Goal: Task Accomplishment & Management: Manage account settings

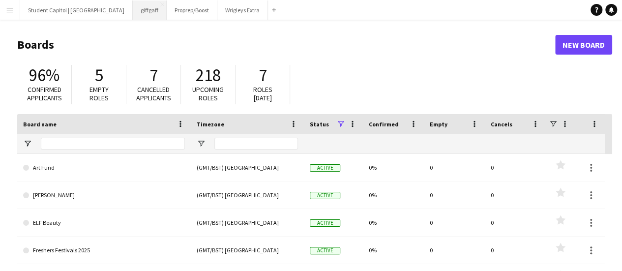
click at [133, 8] on button "giffgaff Close" at bounding box center [150, 9] width 34 height 19
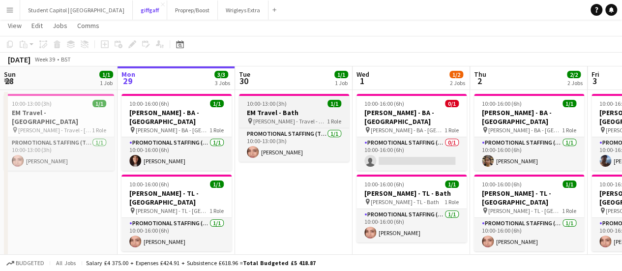
scroll to position [22, 0]
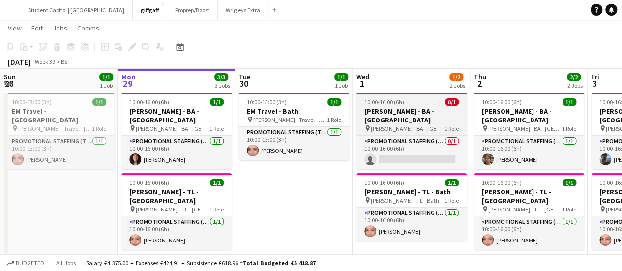
click at [393, 111] on h3 "[PERSON_NAME] - BA - [GEOGRAPHIC_DATA]" at bounding box center [411, 116] width 110 height 18
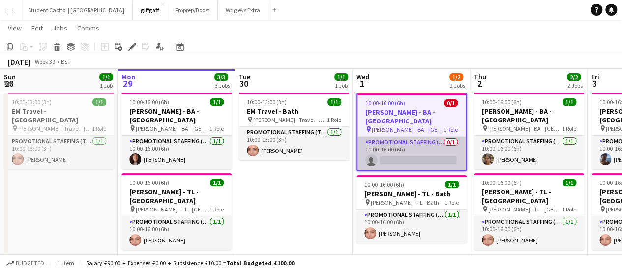
click at [391, 153] on app-card-role "Promotional Staffing (Brand Ambassadors) 0/1 10:00-16:00 (6h) single-neutral-ac…" at bounding box center [411, 153] width 108 height 33
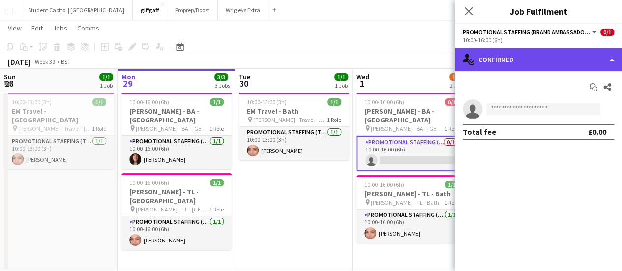
click at [583, 63] on div "single-neutral-actions-check-2 Confirmed" at bounding box center [538, 60] width 167 height 24
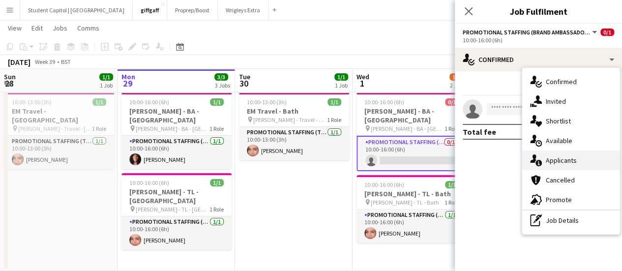
click at [551, 152] on div "single-neutral-actions-information Applicants" at bounding box center [570, 160] width 97 height 20
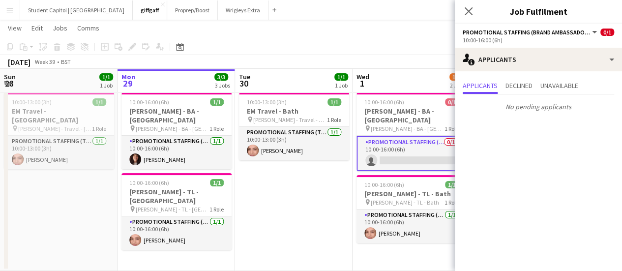
click at [328, 219] on app-date-cell "10:00-13:00 (3h) 1/1 EM Travel - Bath pin [PERSON_NAME] - Travel - Bath 1 Role …" at bounding box center [294, 180] width 118 height 182
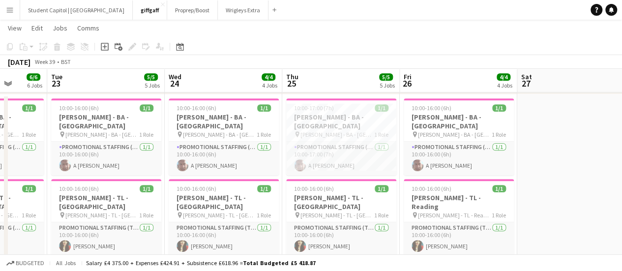
scroll to position [0, 305]
click at [356, 211] on div "pin [PERSON_NAME] - TL - [GEOGRAPHIC_DATA] 1 Role" at bounding box center [342, 215] width 110 height 8
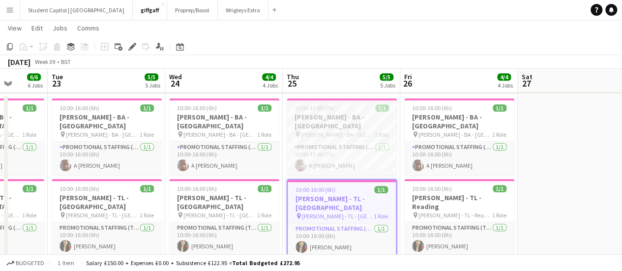
click at [335, 107] on div "10:00-17:00 (7h) 1/1" at bounding box center [342, 107] width 110 height 7
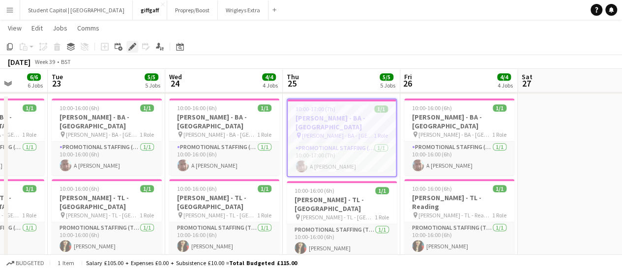
click at [138, 50] on div "Edit" at bounding box center [132, 47] width 12 height 12
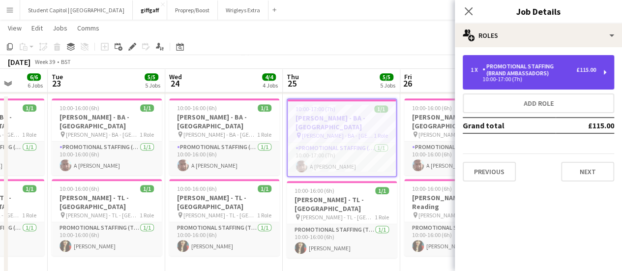
click at [575, 63] on div "Promotional Staffing (Brand Ambassadors)" at bounding box center [529, 70] width 94 height 14
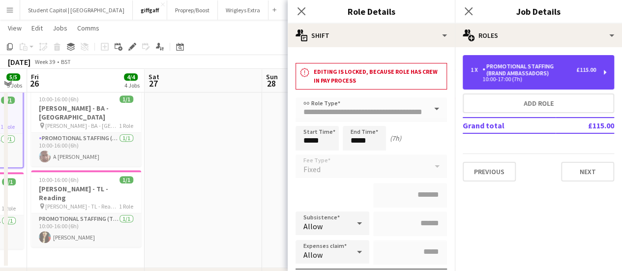
scroll to position [0, 250]
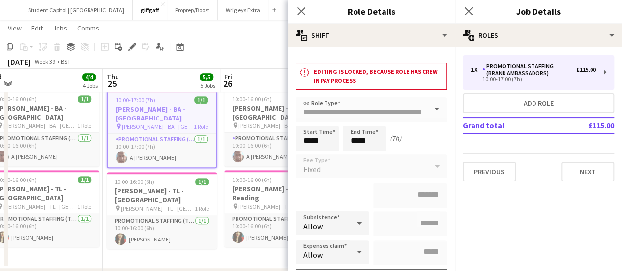
click at [170, 123] on span "[PERSON_NAME] - BA - [GEOGRAPHIC_DATA]" at bounding box center [158, 126] width 72 height 7
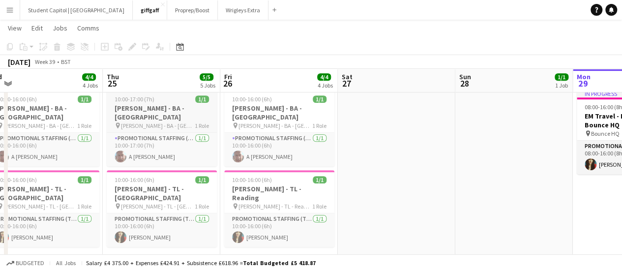
click at [170, 122] on span "[PERSON_NAME] - BA - [GEOGRAPHIC_DATA]" at bounding box center [158, 125] width 74 height 7
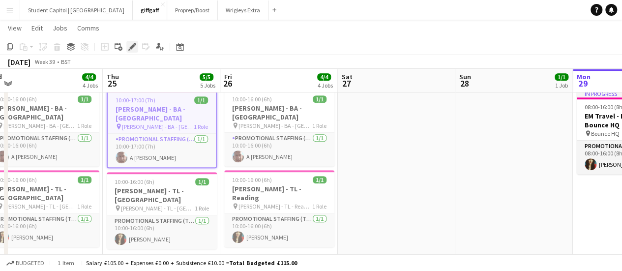
click at [127, 49] on div "Edit" at bounding box center [132, 47] width 12 height 12
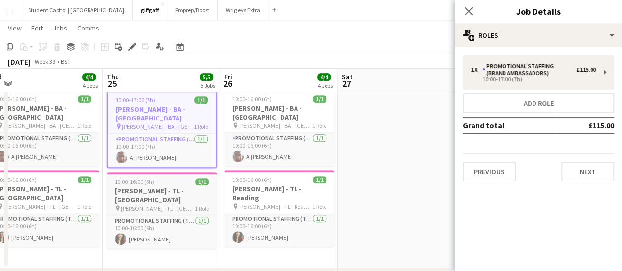
click at [152, 186] on h3 "[PERSON_NAME] - TL - [GEOGRAPHIC_DATA]" at bounding box center [162, 195] width 110 height 18
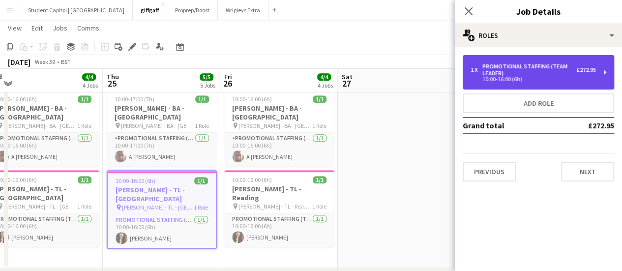
click at [584, 74] on div "1 x Promotional Staffing (Team Leader) £272.95" at bounding box center [533, 70] width 125 height 14
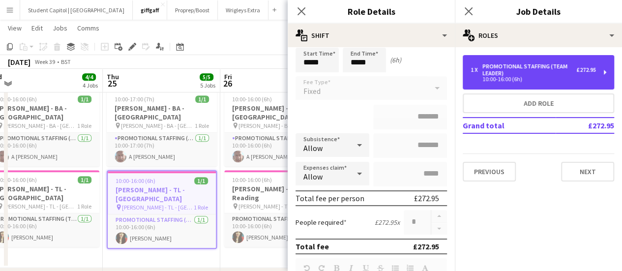
scroll to position [78, 0]
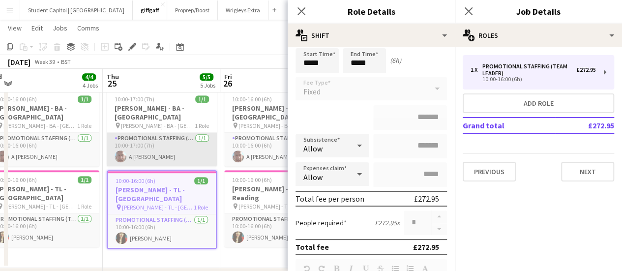
click at [169, 136] on app-card-role "Promotional Staffing (Brand Ambassadors) [DATE] 10:00-17:00 (7h) A [PERSON_NAME]" at bounding box center [162, 149] width 110 height 33
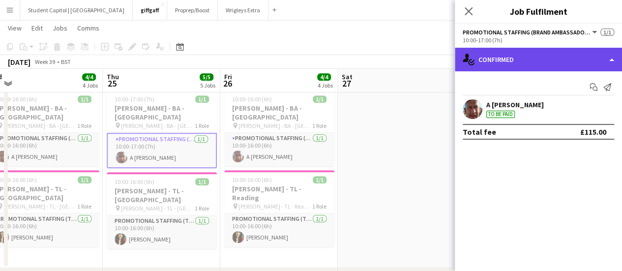
click at [609, 60] on div "single-neutral-actions-check-2 Confirmed" at bounding box center [538, 60] width 167 height 24
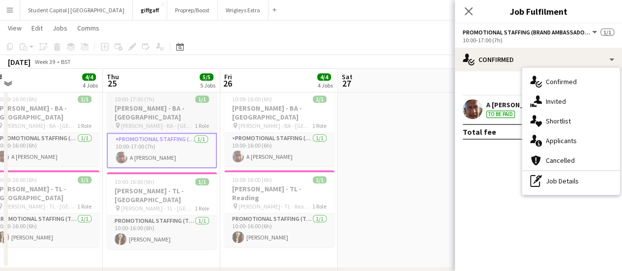
click at [159, 111] on h3 "[PERSON_NAME] - BA - [GEOGRAPHIC_DATA]" at bounding box center [162, 113] width 110 height 18
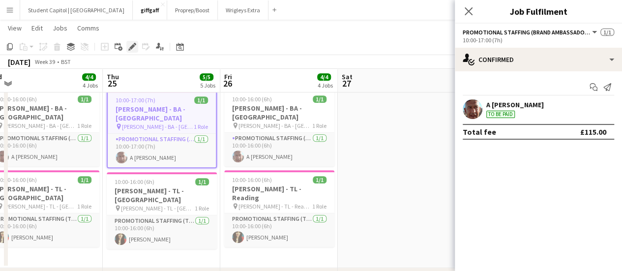
click at [134, 45] on icon at bounding box center [131, 46] width 5 height 5
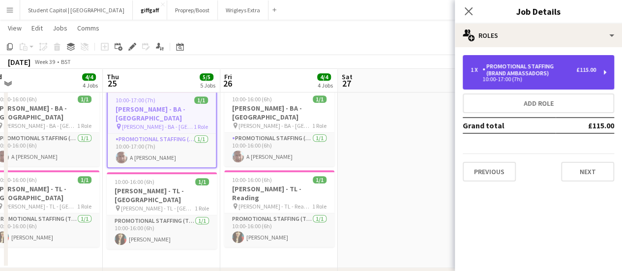
click at [578, 85] on div "1 x Promotional Staffing (Brand Ambassadors) £115.00 10:00-17:00 (7h)" at bounding box center [538, 72] width 151 height 34
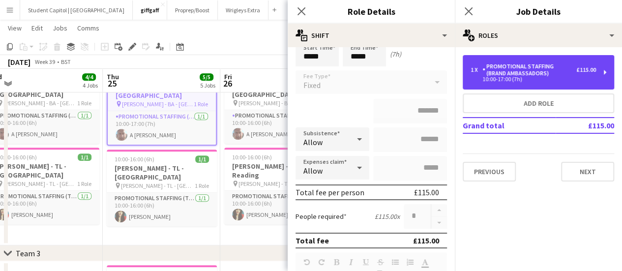
scroll to position [85, 0]
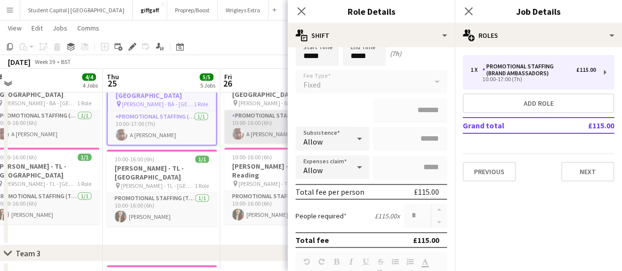
click at [266, 121] on app-card-role "Promotional Staffing (Brand Ambassadors) [DATE] 10:00-16:00 (6h) A [PERSON_NAME]" at bounding box center [279, 126] width 110 height 33
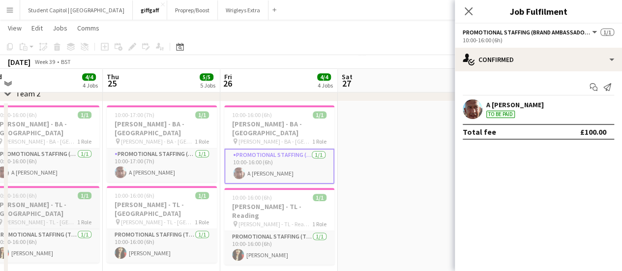
scroll to position [0, 278]
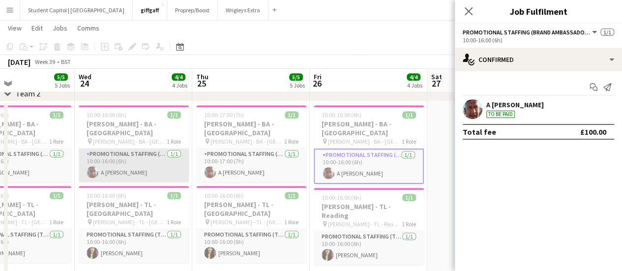
click at [124, 159] on app-card-role "Promotional Staffing (Brand Ambassadors) [DATE] 10:00-16:00 (6h) A [PERSON_NAME]" at bounding box center [134, 164] width 110 height 33
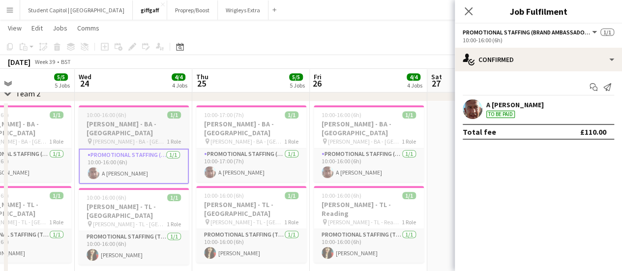
click at [106, 138] on span "[PERSON_NAME] - BA - [GEOGRAPHIC_DATA]" at bounding box center [130, 141] width 74 height 7
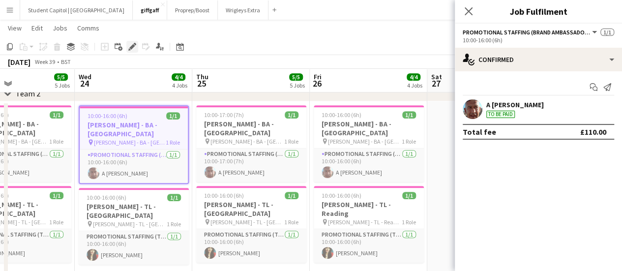
click at [135, 44] on icon at bounding box center [135, 44] width 2 height 2
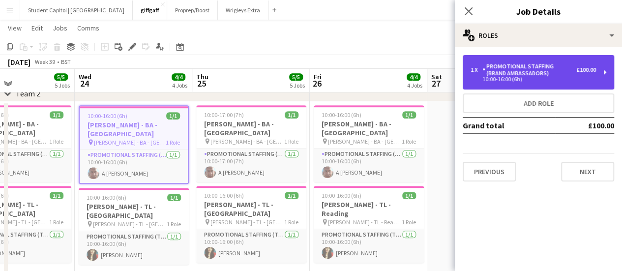
click at [540, 64] on div "Promotional Staffing (Brand Ambassadors)" at bounding box center [529, 70] width 94 height 14
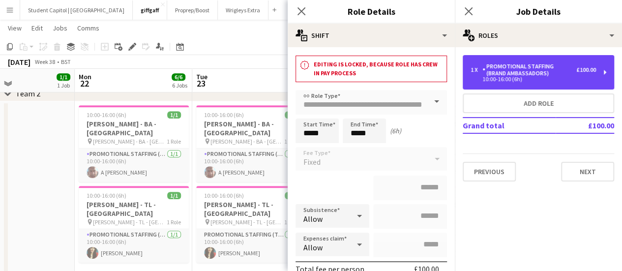
scroll to position [0, 302]
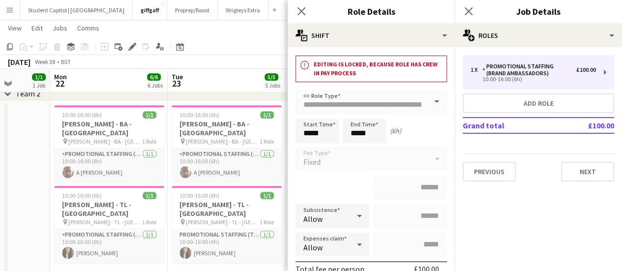
click at [155, 254] on app-date-cell "10:00-16:00 (6h) 1/1 [PERSON_NAME] - BA - [GEOGRAPHIC_DATA] pin [PERSON_NAME] -…" at bounding box center [109, 192] width 118 height 182
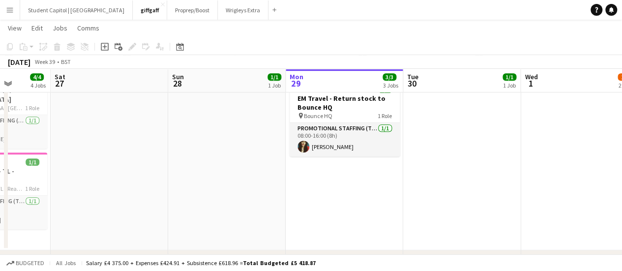
scroll to position [0, 420]
click at [366, 175] on app-date-cell "In progress 08:00-16:00 (8h) 1/1 EM Travel - Return stock to Bounce HQ pin Boun…" at bounding box center [344, 159] width 118 height 182
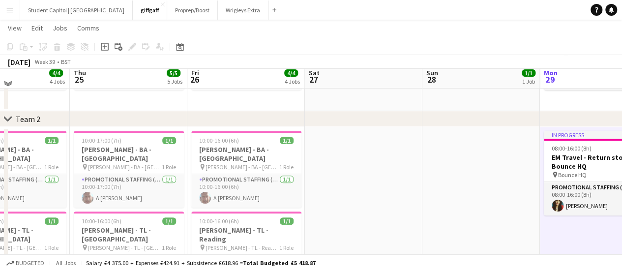
scroll to position [177, 0]
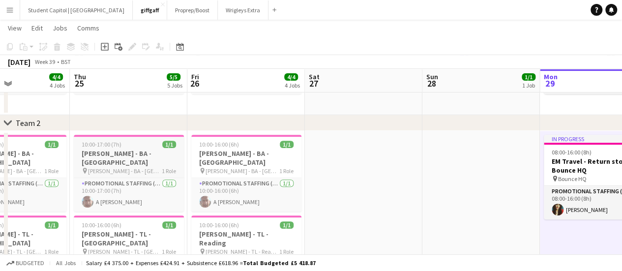
click at [134, 152] on h3 "[PERSON_NAME] - BA - [GEOGRAPHIC_DATA]" at bounding box center [129, 158] width 110 height 18
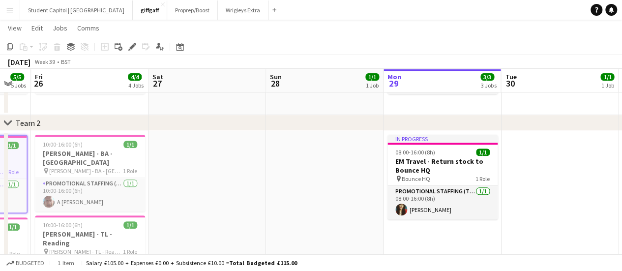
scroll to position [0, 441]
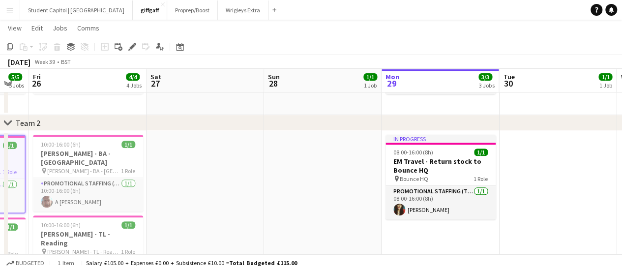
click at [397, 231] on app-date-cell "In progress 08:00-16:00 (8h) 1/1 EM Travel - Return stock to Bounce HQ pin Boun…" at bounding box center [441, 222] width 118 height 182
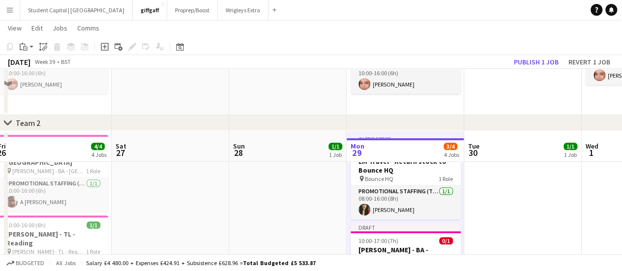
scroll to position [249, 0]
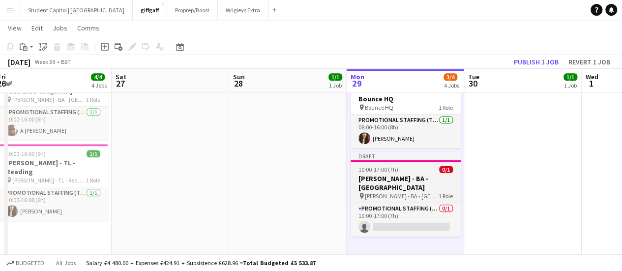
click at [383, 179] on h3 "[PERSON_NAME] - BA - [GEOGRAPHIC_DATA]" at bounding box center [406, 183] width 110 height 18
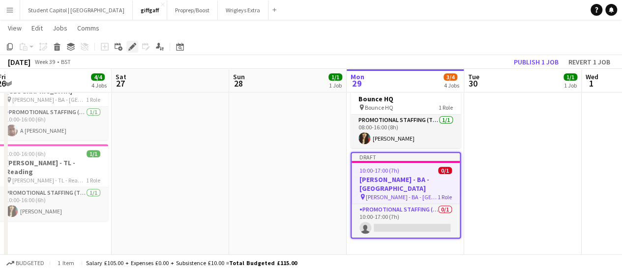
click at [137, 44] on div "Edit" at bounding box center [132, 47] width 12 height 12
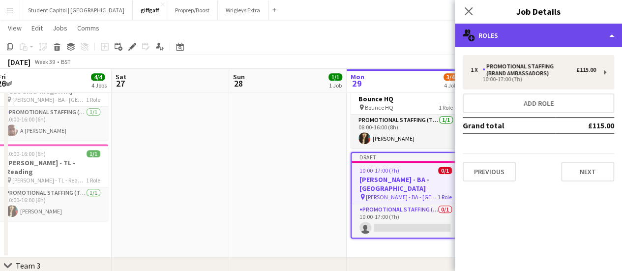
click at [526, 41] on div "multiple-users-add Roles" at bounding box center [538, 36] width 167 height 24
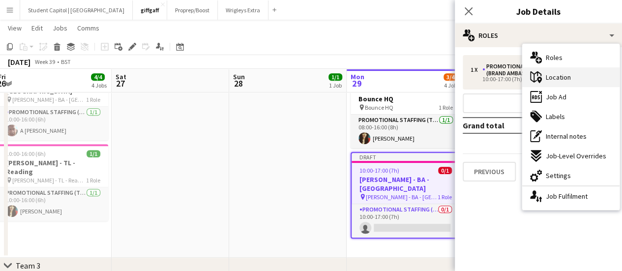
click at [565, 71] on div "maps-pin-1 Location" at bounding box center [570, 77] width 97 height 20
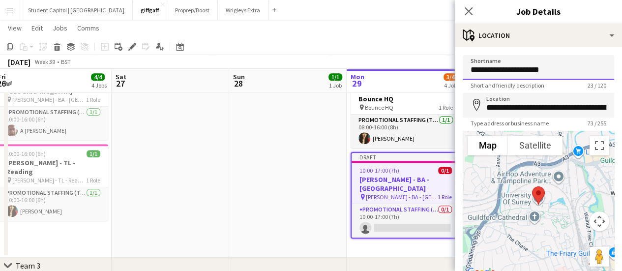
click at [550, 70] on input "**********" at bounding box center [538, 67] width 151 height 25
type input "**********"
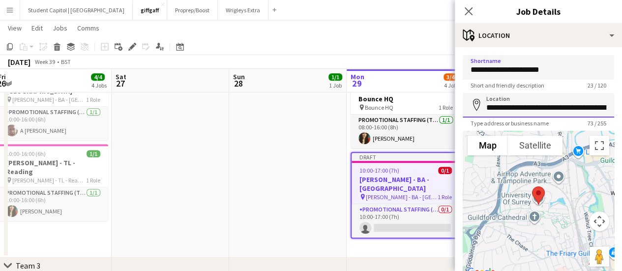
click at [521, 108] on input "**********" at bounding box center [538, 105] width 151 height 25
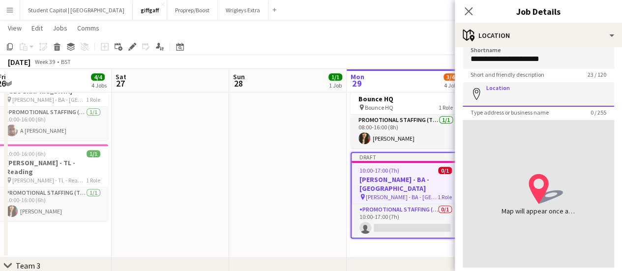
scroll to position [76, 0]
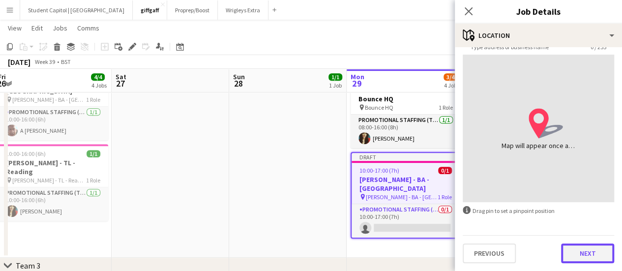
click at [571, 245] on button "Next" at bounding box center [587, 253] width 53 height 20
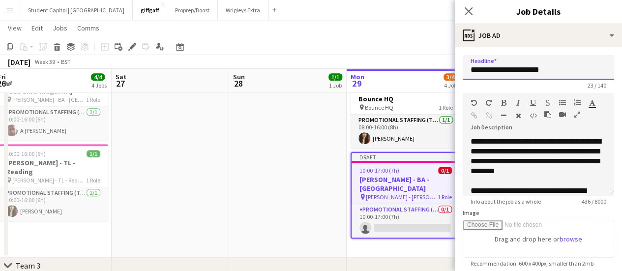
drag, startPoint x: 497, startPoint y: 69, endPoint x: 581, endPoint y: 54, distance: 85.0
click at [581, 54] on div "**********" at bounding box center [538, 266] width 167 height 439
type input "**********"
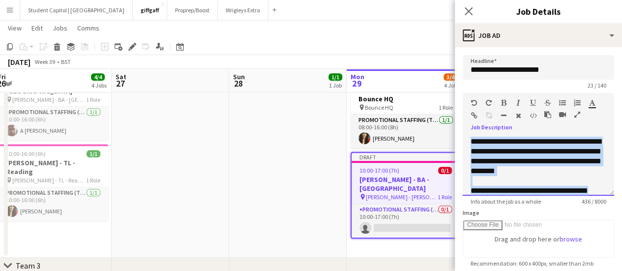
scroll to position [106, 0]
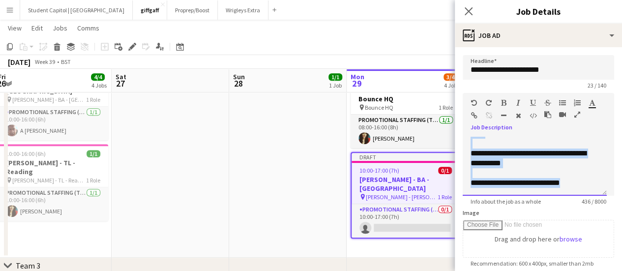
drag, startPoint x: 468, startPoint y: 142, endPoint x: 589, endPoint y: 214, distance: 140.7
click at [589, 214] on form "**********" at bounding box center [538, 266] width 167 height 423
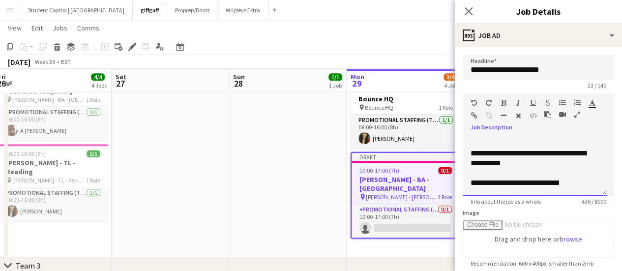
scroll to position [0, 0]
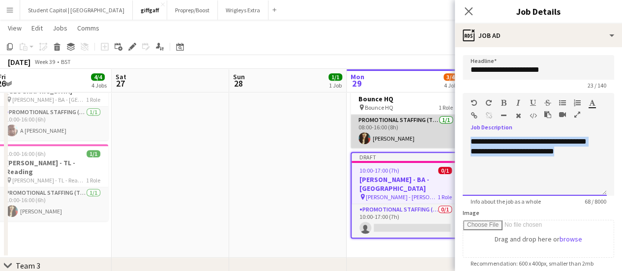
drag, startPoint x: 585, startPoint y: 149, endPoint x: 449, endPoint y: 134, distance: 136.5
click at [449, 134] on body "Menu Boards Boards Boards All jobs Status Workforce Workforce My Workforce Recr…" at bounding box center [311, 134] width 622 height 767
copy div "**********"
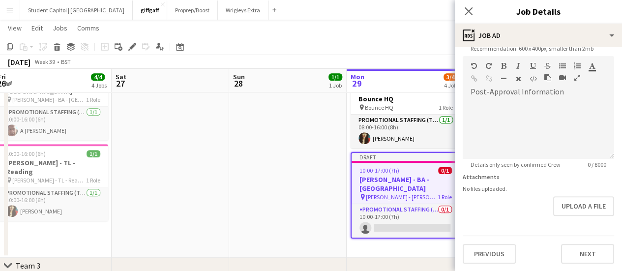
scroll to position [280, 0]
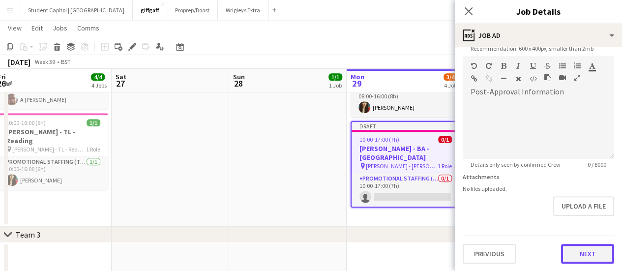
click at [561, 245] on button "Next" at bounding box center [587, 254] width 53 height 20
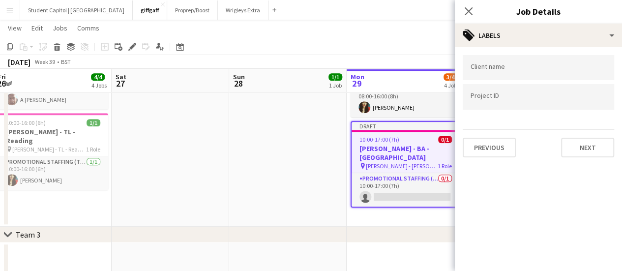
type input "*******"
click at [567, 142] on button "Next" at bounding box center [587, 148] width 53 height 20
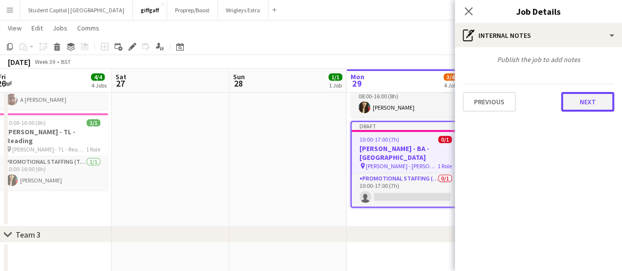
click at [582, 96] on button "Next" at bounding box center [587, 102] width 53 height 20
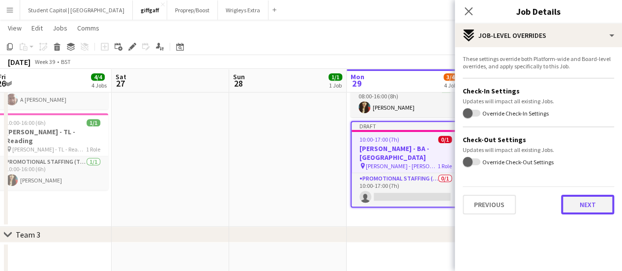
click at [587, 207] on button "Next" at bounding box center [587, 205] width 53 height 20
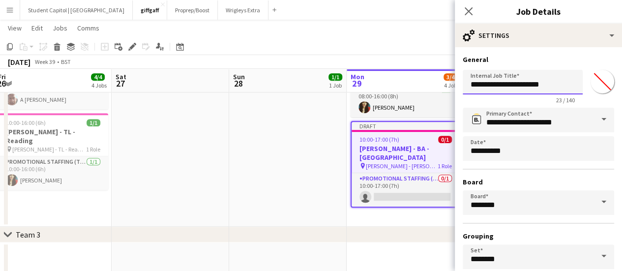
click at [490, 88] on input "**********" at bounding box center [523, 82] width 120 height 25
drag, startPoint x: 515, startPoint y: 85, endPoint x: 575, endPoint y: 87, distance: 60.0
click at [575, 87] on div "**********" at bounding box center [538, 85] width 151 height 38
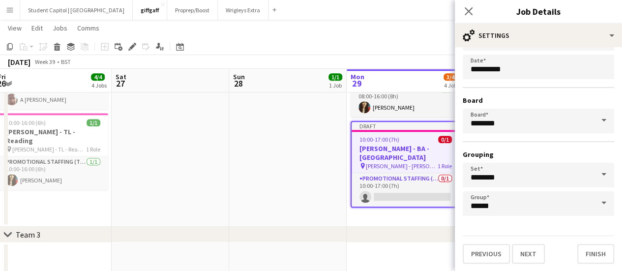
scroll to position [82, 0]
type input "**********"
click at [590, 247] on button "Finish" at bounding box center [595, 254] width 37 height 20
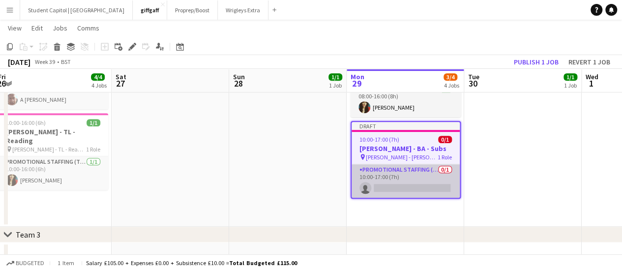
click at [409, 184] on app-card-role "Promotional Staffing (Brand Ambassadors) 0/1 10:00-17:00 (7h) single-neutral-ac…" at bounding box center [406, 180] width 108 height 33
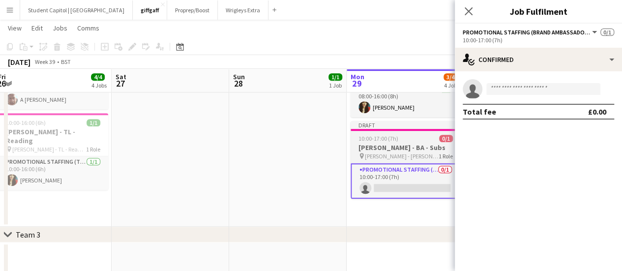
click at [409, 150] on h3 "[PERSON_NAME] - BA - Subs" at bounding box center [406, 147] width 110 height 9
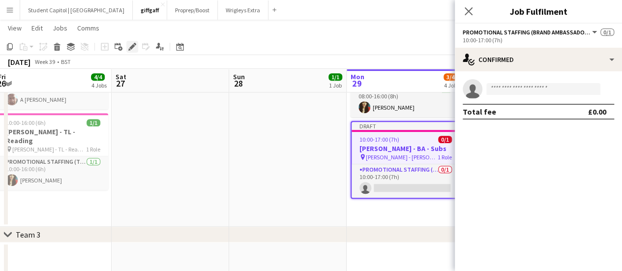
click at [132, 43] on icon "Edit" at bounding box center [132, 47] width 8 height 8
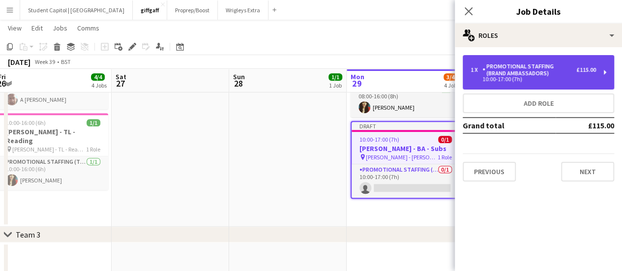
click at [588, 65] on div "1 x Promotional Staffing (Brand Ambassadors) £115.00" at bounding box center [533, 70] width 125 height 14
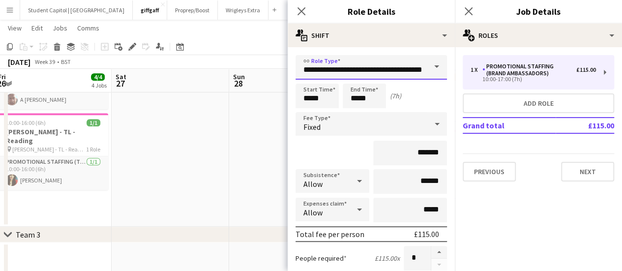
click at [401, 77] on input "**********" at bounding box center [370, 67] width 151 height 25
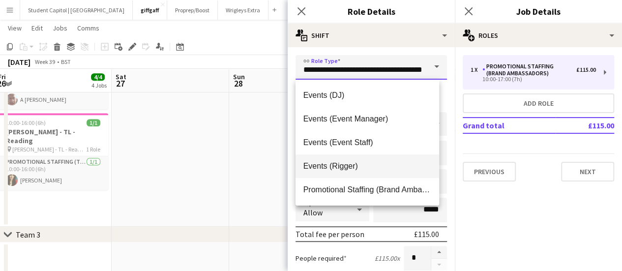
scroll to position [24, 0]
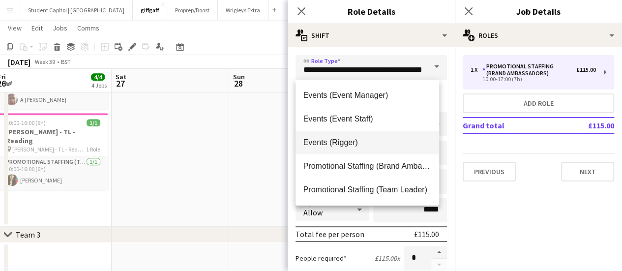
click at [380, 163] on span "Promotional Staffing (Brand Ambassadors)" at bounding box center [367, 165] width 128 height 9
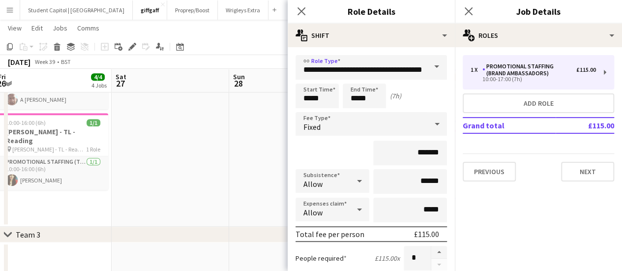
click at [376, 126] on div "Fixed" at bounding box center [361, 124] width 132 height 24
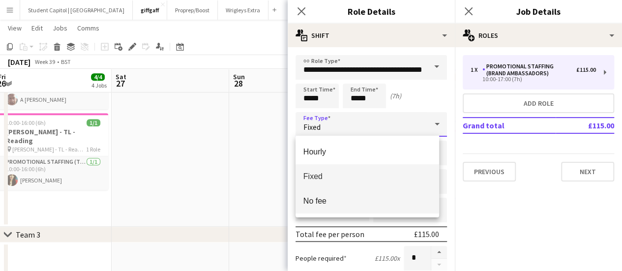
click at [317, 205] on span "No fee" at bounding box center [367, 200] width 128 height 9
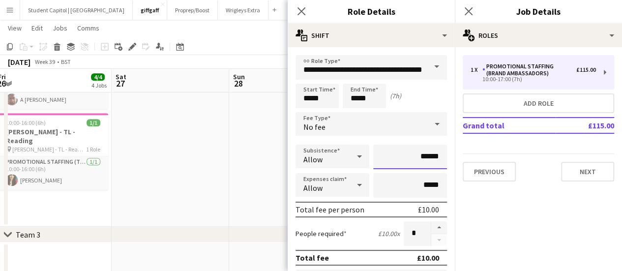
click at [416, 161] on input "******" at bounding box center [410, 157] width 74 height 25
click at [416, 161] on input "*****" at bounding box center [410, 157] width 74 height 25
type input "***"
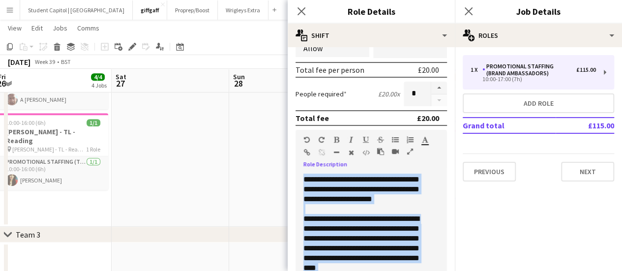
scroll to position [0, 0]
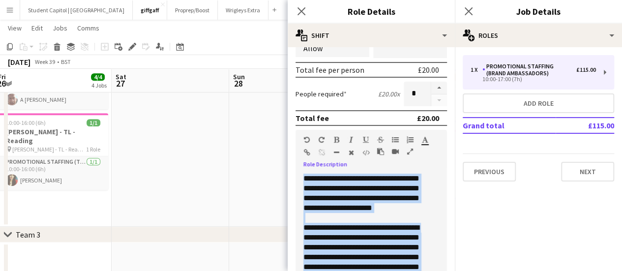
drag, startPoint x: 379, startPoint y: 258, endPoint x: 276, endPoint y: 169, distance: 135.9
click at [276, 169] on body "Menu Boards Boards Boards All jobs Status Workforce Workforce My Workforce Recr…" at bounding box center [311, 103] width 622 height 767
paste div
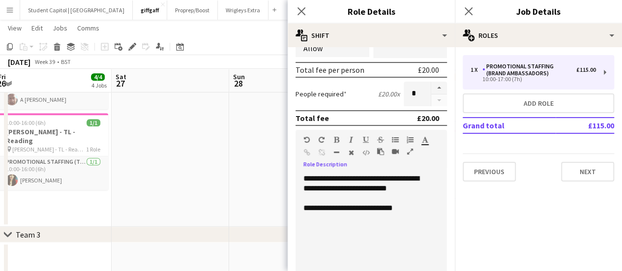
click at [372, 210] on div "**********" at bounding box center [367, 208] width 128 height 10
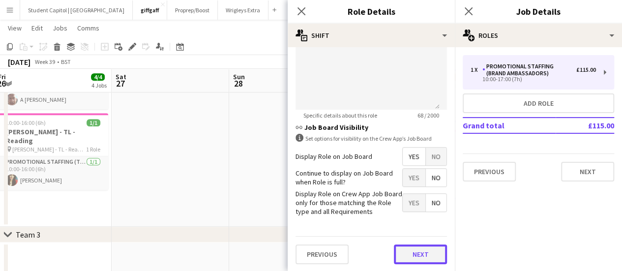
click at [405, 252] on button "Next" at bounding box center [420, 254] width 53 height 20
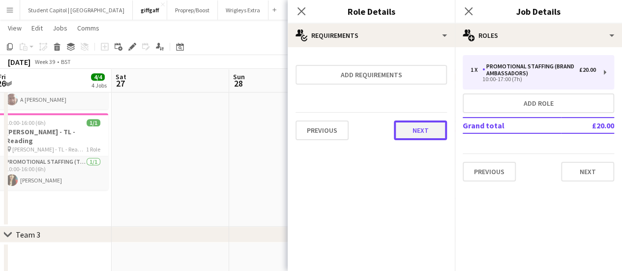
click at [407, 130] on button "Next" at bounding box center [420, 130] width 53 height 20
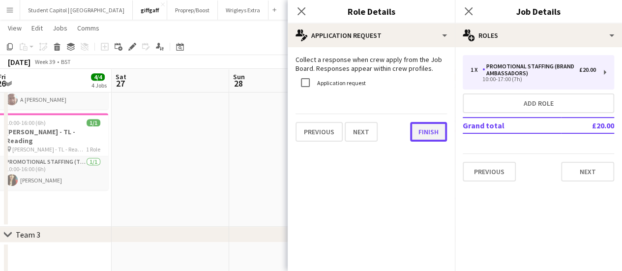
click at [421, 134] on button "Finish" at bounding box center [428, 132] width 37 height 20
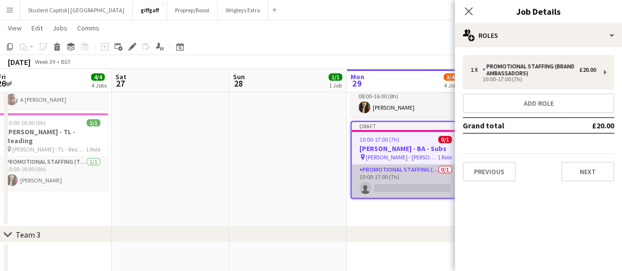
click at [388, 188] on app-card-role "Promotional Staffing (Brand Ambassadors) 0/1 10:00-17:00 (7h) single-neutral-ac…" at bounding box center [406, 180] width 108 height 33
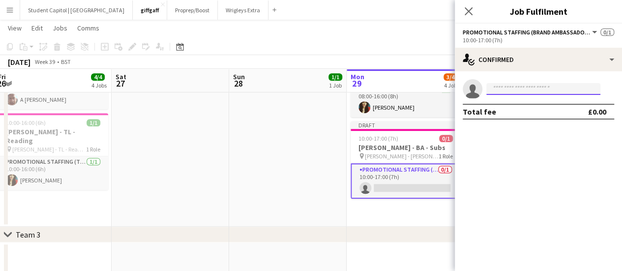
click at [545, 86] on input at bounding box center [543, 89] width 114 height 12
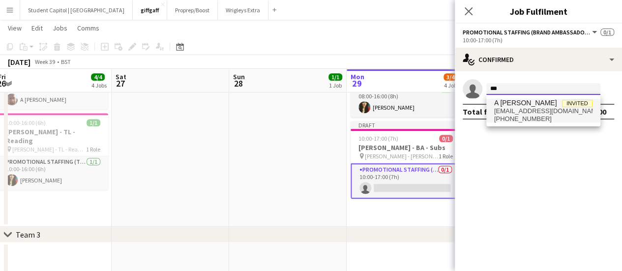
type input "***"
click at [521, 110] on span "[EMAIL_ADDRESS][DOMAIN_NAME]" at bounding box center [543, 111] width 98 height 8
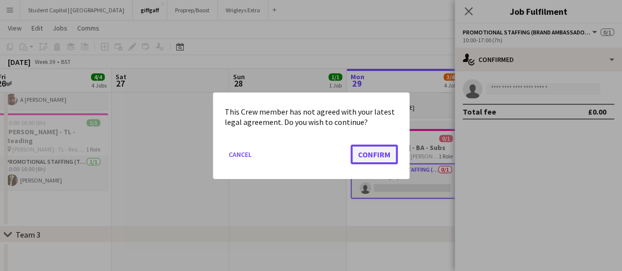
click at [369, 152] on button "Confirm" at bounding box center [374, 154] width 47 height 20
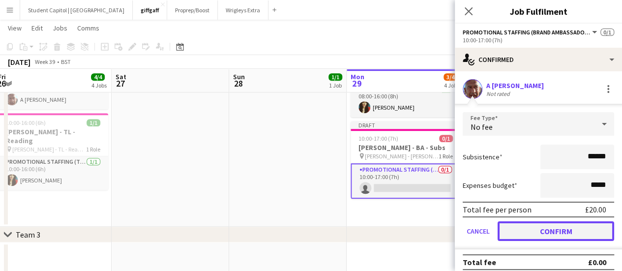
click at [543, 227] on button "Confirm" at bounding box center [556, 231] width 117 height 20
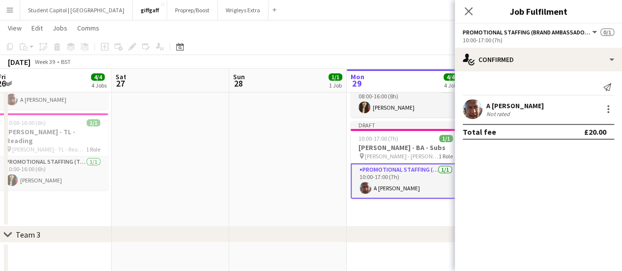
click at [311, 199] on app-date-cell at bounding box center [288, 128] width 118 height 198
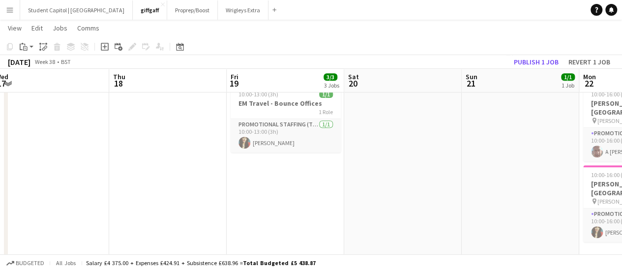
scroll to position [0, 248]
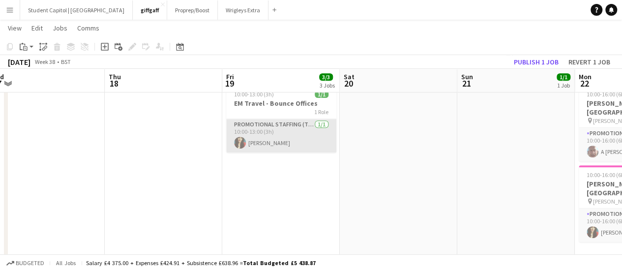
click at [284, 143] on app-card-role "Promotional Staffing (Team Leader) [DATE] 10:00-13:00 (3h) [PERSON_NAME]" at bounding box center [281, 135] width 110 height 33
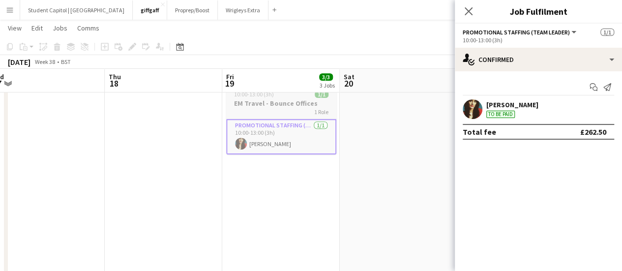
click at [272, 103] on h3 "EM Travel - Bounce Offices" at bounding box center [281, 103] width 110 height 9
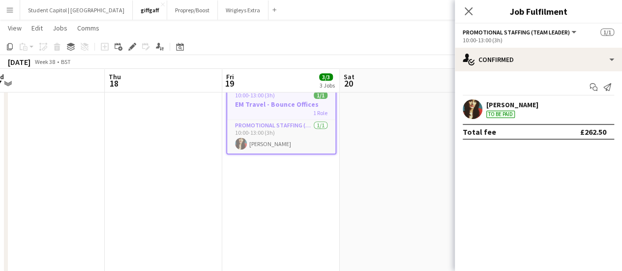
click at [125, 46] on div "Add job Add linked Job Edit Edit linked Job Applicants" at bounding box center [127, 47] width 75 height 12
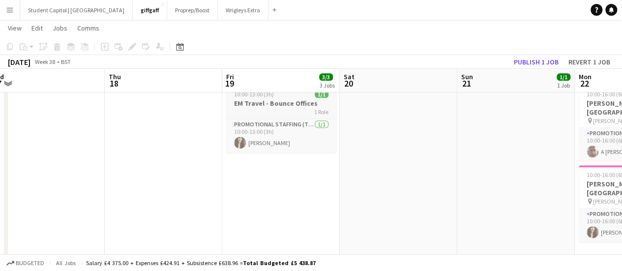
click at [272, 100] on h3 "EM Travel - Bounce Offices" at bounding box center [281, 103] width 110 height 9
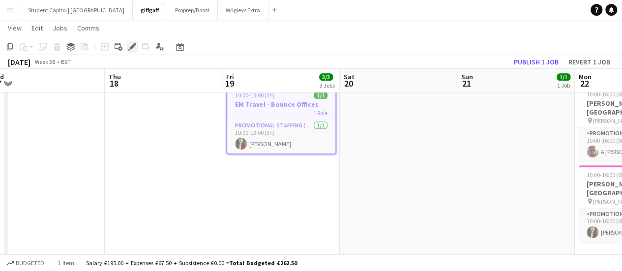
click at [134, 52] on div "Edit" at bounding box center [132, 47] width 12 height 12
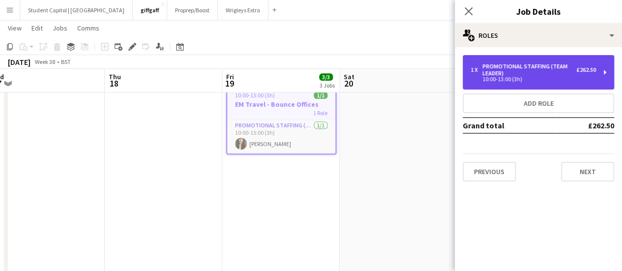
click at [507, 74] on div "Promotional Staffing (Team Leader)" at bounding box center [529, 70] width 94 height 14
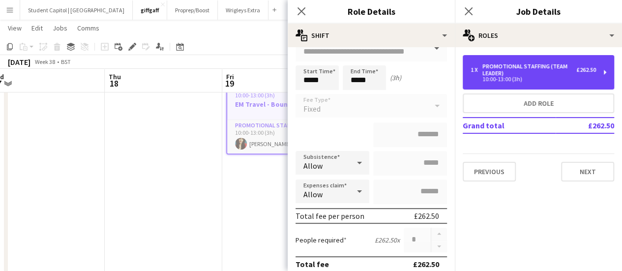
scroll to position [60, 0]
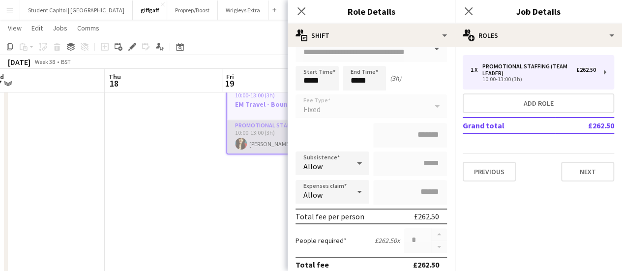
click at [251, 146] on app-card-role "Promotional Staffing (Team Leader) [DATE] 10:00-13:00 (3h) [PERSON_NAME]" at bounding box center [281, 136] width 108 height 33
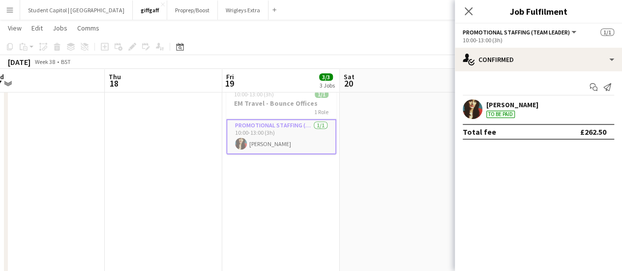
click at [475, 110] on app-user-avatar at bounding box center [473, 109] width 20 height 20
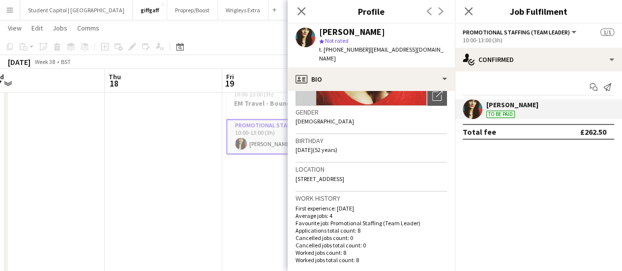
scroll to position [179, 0]
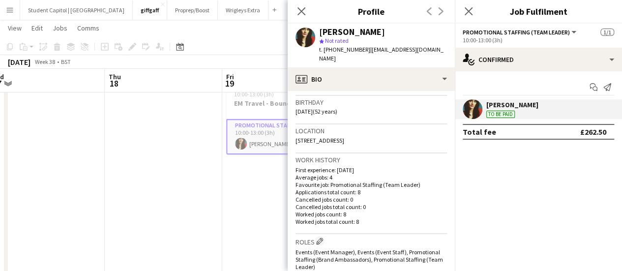
drag, startPoint x: 380, startPoint y: 132, endPoint x: 429, endPoint y: 138, distance: 49.5
click at [429, 138] on div "Location [STREET_ADDRESS]" at bounding box center [370, 138] width 151 height 29
click at [424, 135] on div "Location [STREET_ADDRESS]" at bounding box center [370, 138] width 151 height 29
drag, startPoint x: 411, startPoint y: 133, endPoint x: 379, endPoint y: 135, distance: 32.0
click at [379, 135] on div "Location [STREET_ADDRESS]" at bounding box center [370, 138] width 151 height 29
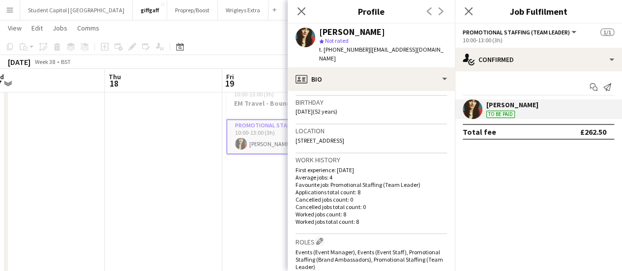
copy span "BH18 8EW"
click at [187, 199] on app-date-cell at bounding box center [164, 180] width 118 height 198
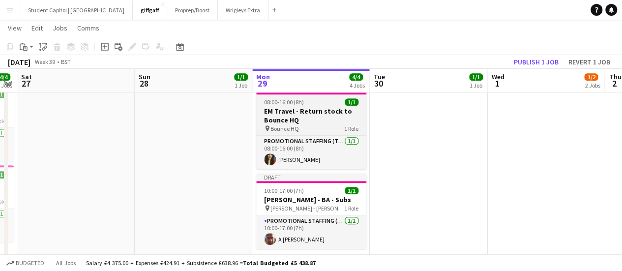
scroll to position [0, 453]
click at [292, 123] on h3 "EM Travel - Return stock to Bounce HQ" at bounding box center [311, 116] width 110 height 18
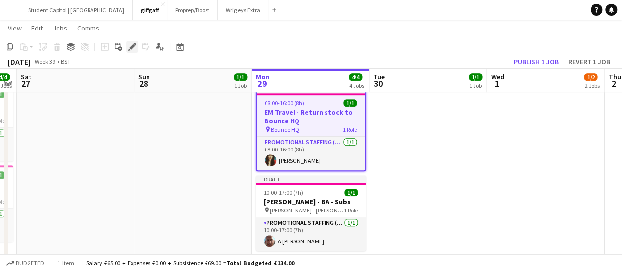
click at [134, 48] on icon "Edit" at bounding box center [132, 47] width 8 height 8
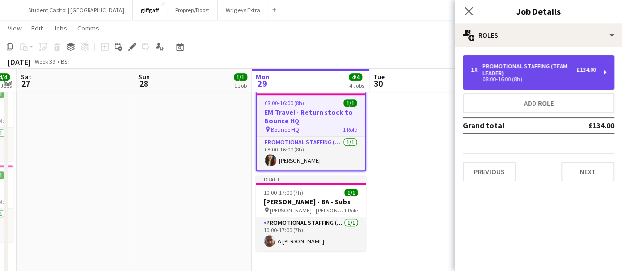
click at [555, 75] on div "Promotional Staffing (Team Leader)" at bounding box center [529, 70] width 94 height 14
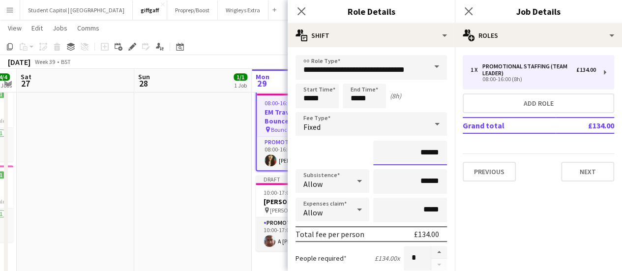
drag, startPoint x: 414, startPoint y: 153, endPoint x: 443, endPoint y: 149, distance: 28.7
type input "****"
click at [346, 152] on div "****" at bounding box center [370, 153] width 151 height 25
drag, startPoint x: 413, startPoint y: 185, endPoint x: 436, endPoint y: 183, distance: 22.7
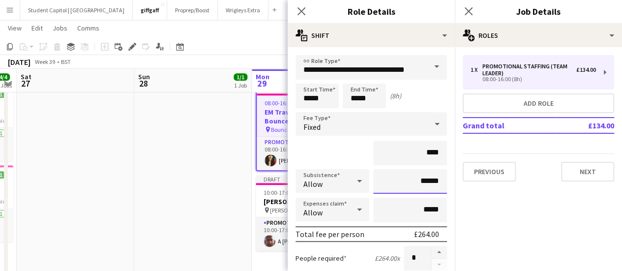
click at [436, 183] on input "******" at bounding box center [410, 181] width 74 height 25
type input "**"
type input "******"
click at [345, 159] on div "****" at bounding box center [370, 153] width 151 height 25
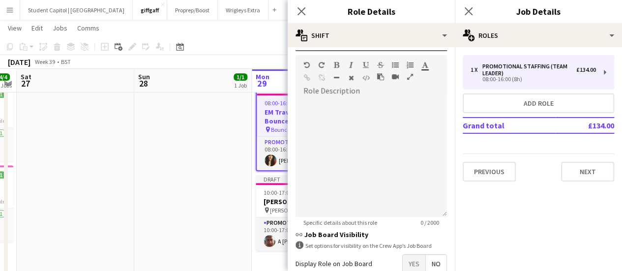
scroll to position [296, 0]
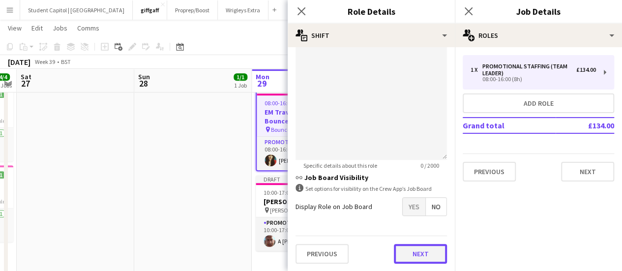
click at [395, 244] on button "Next" at bounding box center [420, 254] width 53 height 20
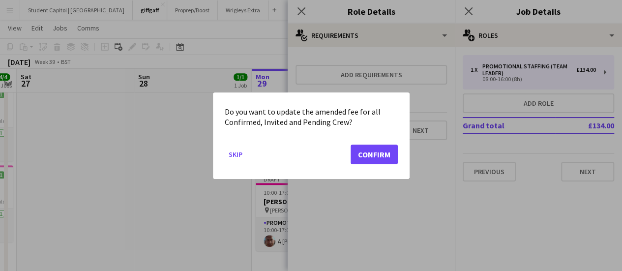
scroll to position [0, 0]
click at [368, 164] on mat-dialog-actions "Skip Confirm" at bounding box center [311, 158] width 173 height 42
click at [366, 155] on button "Confirm" at bounding box center [374, 154] width 47 height 20
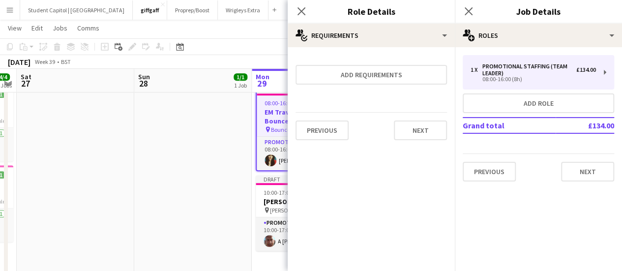
scroll to position [228, 0]
click at [176, 166] on app-date-cell at bounding box center [193, 180] width 118 height 198
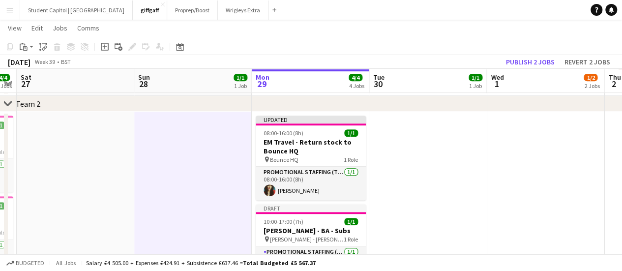
scroll to position [197, 0]
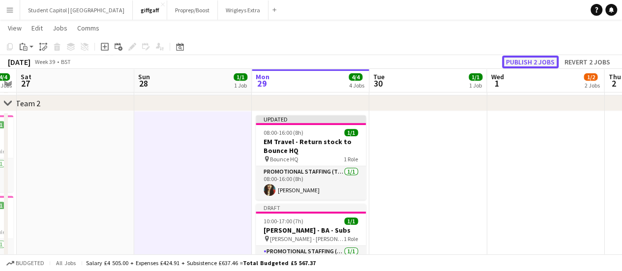
click at [537, 60] on button "Publish 2 jobs" at bounding box center [530, 62] width 57 height 13
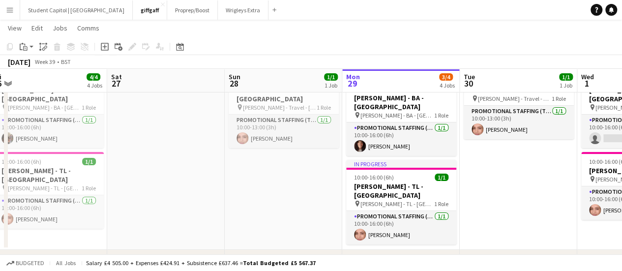
scroll to position [18, 0]
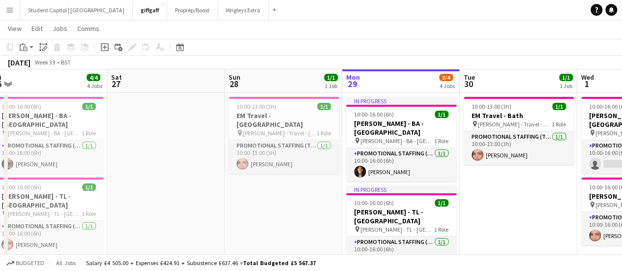
click at [176, 149] on app-date-cell at bounding box center [166, 184] width 118 height 182
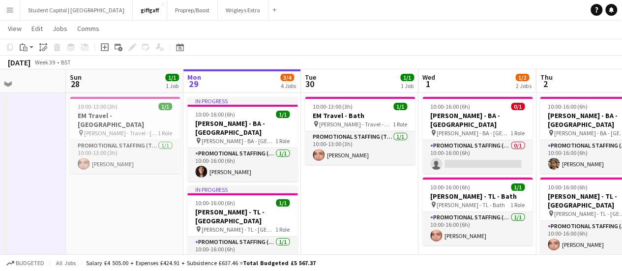
scroll to position [0, 405]
click at [15, 5] on button "Menu" at bounding box center [10, 10] width 20 height 20
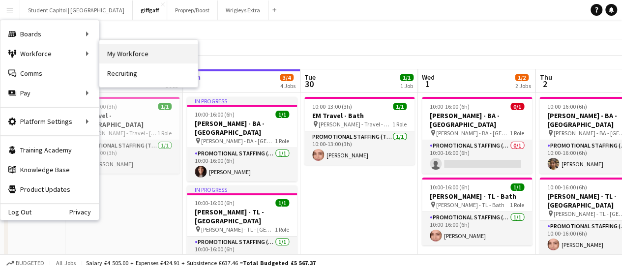
click at [106, 56] on link "My Workforce" at bounding box center [148, 54] width 98 height 20
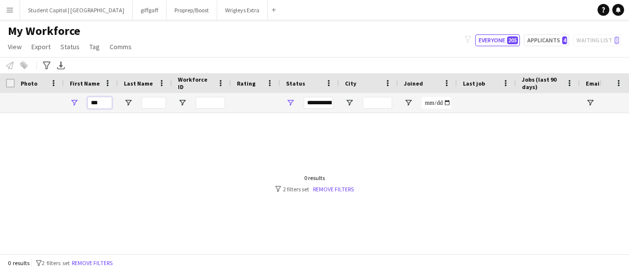
click at [93, 105] on input "***" at bounding box center [100, 103] width 25 height 12
paste input "**********"
type input "*"
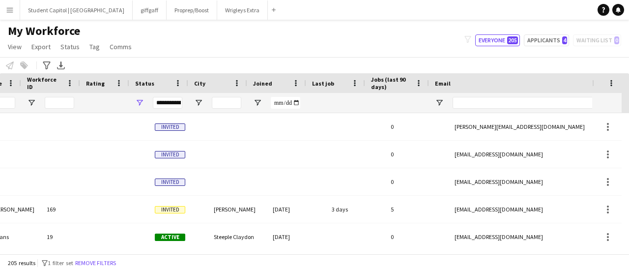
scroll to position [0, 151]
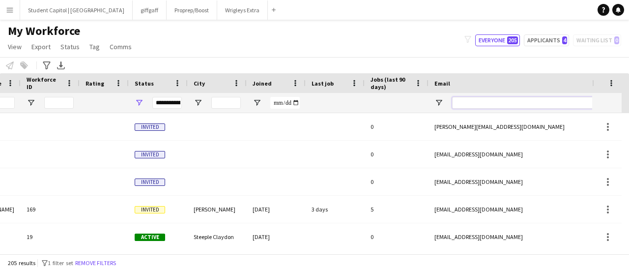
click at [483, 107] on input "Email Filter Input" at bounding box center [535, 103] width 167 height 12
type input "*"
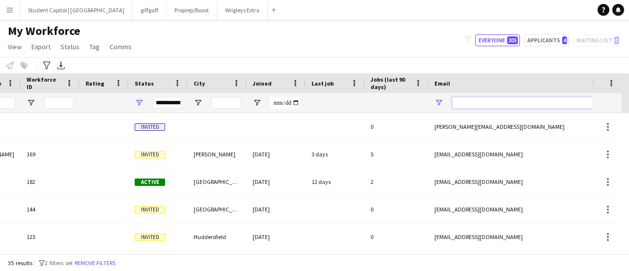
paste input "**********"
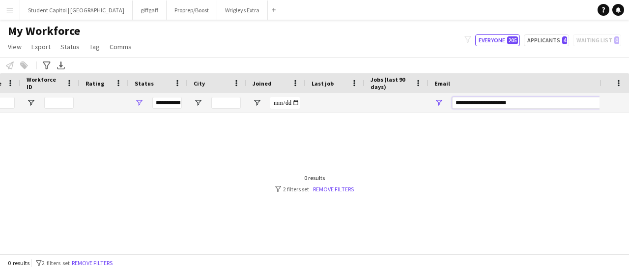
scroll to position [0, 0]
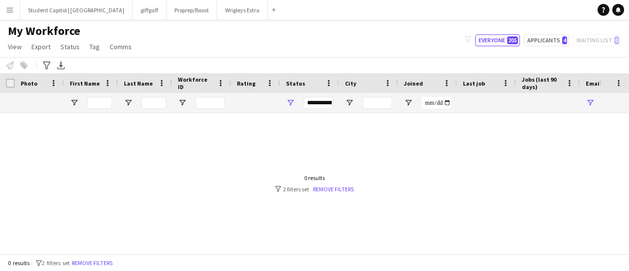
type input "**********"
click at [290, 102] on span "Open Filter Menu" at bounding box center [290, 102] width 9 height 9
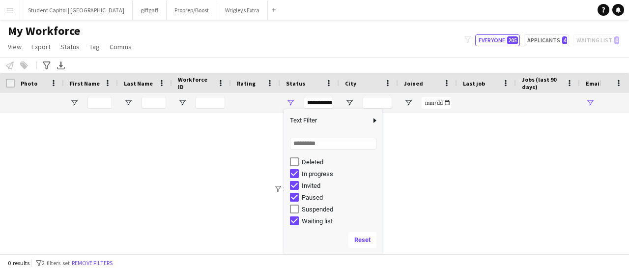
scroll to position [62, 0]
click at [510, 181] on div at bounding box center [300, 179] width 600 height 133
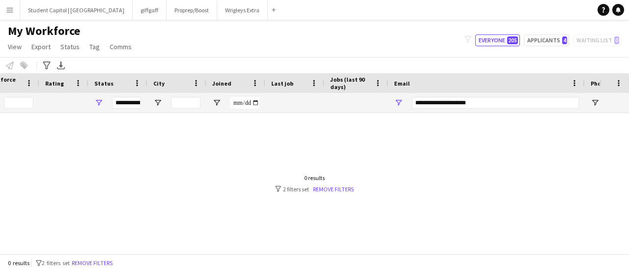
scroll to position [0, 0]
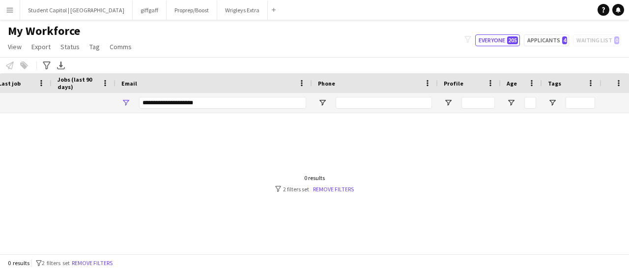
click at [11, 13] on app-icon "Menu" at bounding box center [10, 10] width 8 height 8
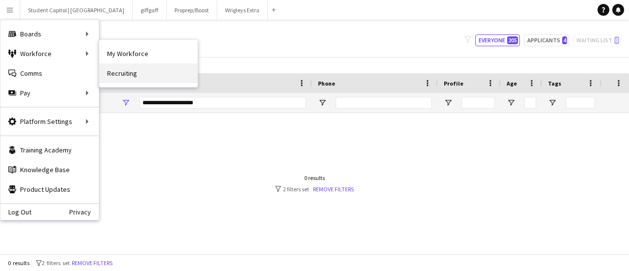
click at [130, 74] on link "Recruiting" at bounding box center [148, 73] width 98 height 20
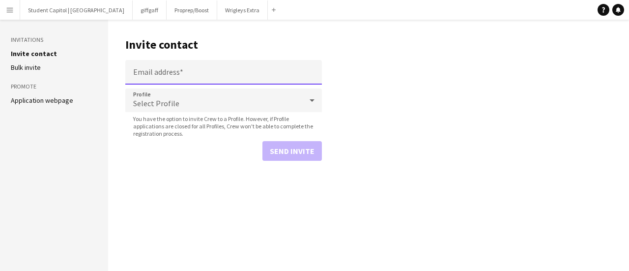
click at [184, 76] on input "Email address" at bounding box center [223, 72] width 197 height 25
paste input "**********"
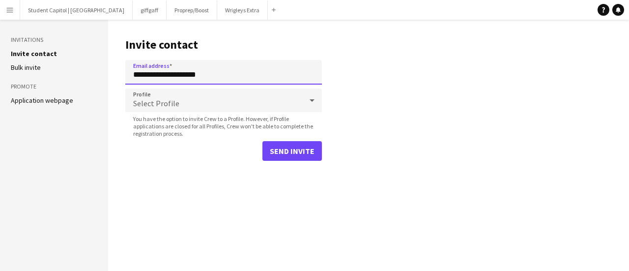
type input "**********"
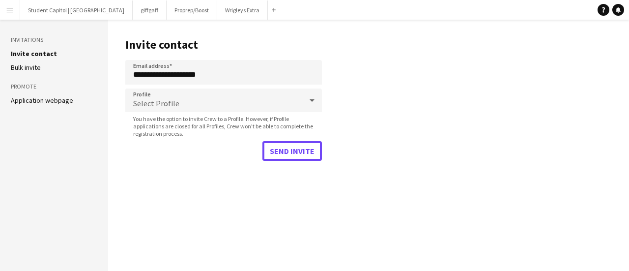
drag, startPoint x: 298, startPoint y: 152, endPoint x: 296, endPoint y: 161, distance: 9.1
click at [296, 161] on main "**********" at bounding box center [368, 145] width 521 height 251
click at [295, 151] on button "Send invite" at bounding box center [292, 151] width 59 height 20
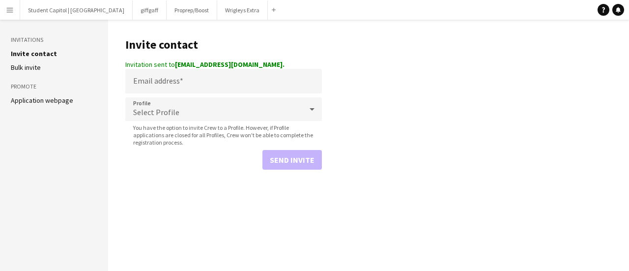
click at [5, 11] on button "Menu" at bounding box center [10, 10] width 20 height 20
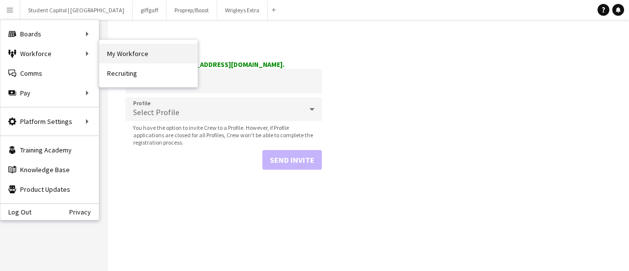
click at [118, 51] on link "My Workforce" at bounding box center [148, 54] width 98 height 20
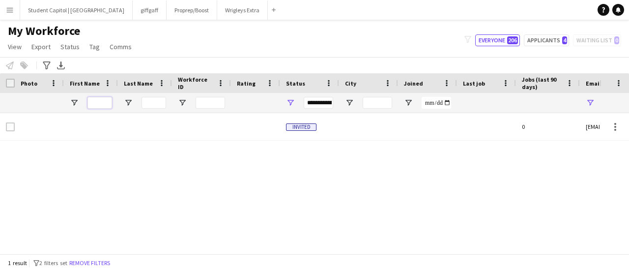
click at [97, 107] on input "First Name Filter Input" at bounding box center [100, 103] width 25 height 12
type input "****"
click at [97, 107] on input "****" at bounding box center [100, 103] width 25 height 12
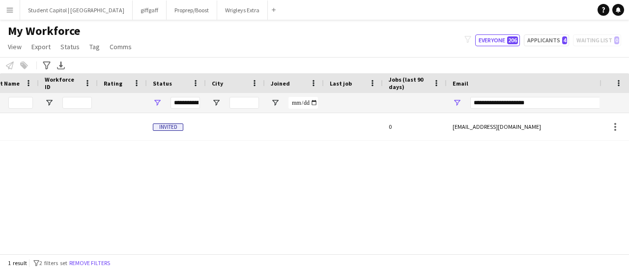
scroll to position [0, 147]
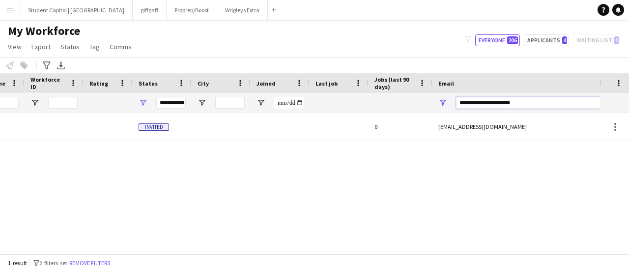
click at [505, 99] on input "**********" at bounding box center [539, 103] width 167 height 12
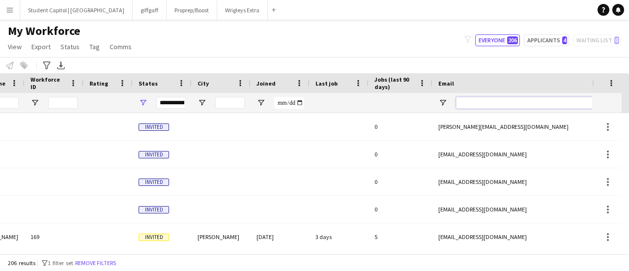
scroll to position [0, 0]
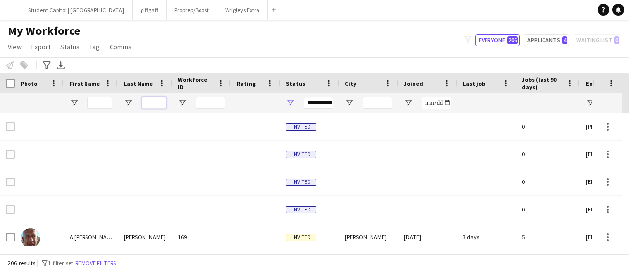
click at [150, 103] on input "Last Name Filter Input" at bounding box center [154, 103] width 25 height 12
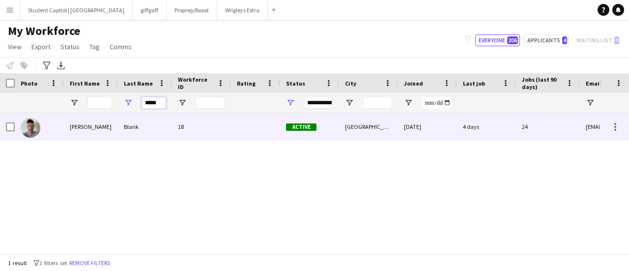
type input "*****"
click at [76, 130] on div "[PERSON_NAME]" at bounding box center [91, 126] width 54 height 27
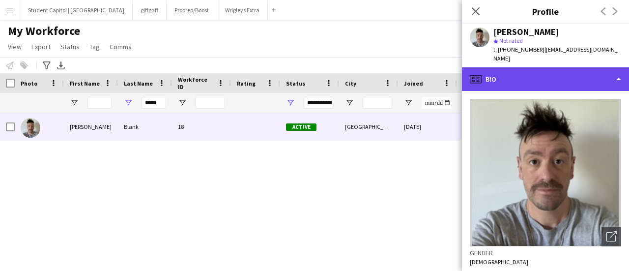
click at [622, 74] on div "profile Bio" at bounding box center [545, 79] width 167 height 24
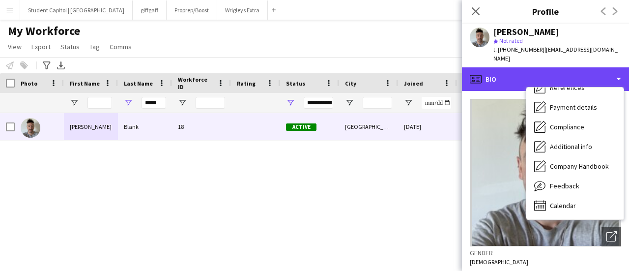
scroll to position [112, 0]
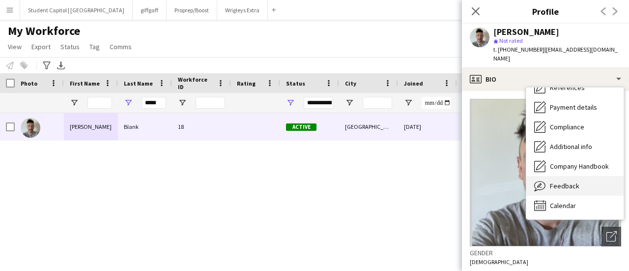
click at [548, 176] on div "Feedback Feedback" at bounding box center [575, 186] width 97 height 20
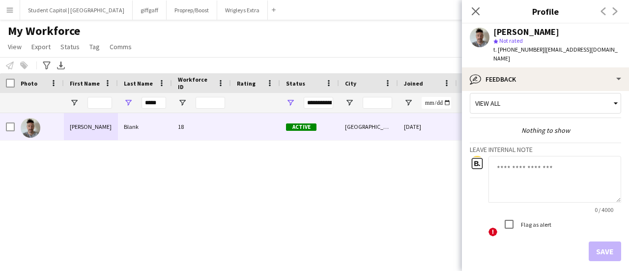
scroll to position [0, 0]
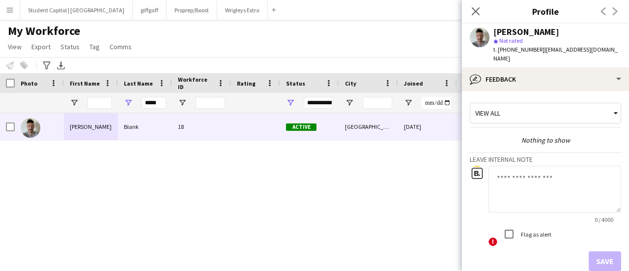
click at [547, 107] on div "View all" at bounding box center [541, 113] width 141 height 19
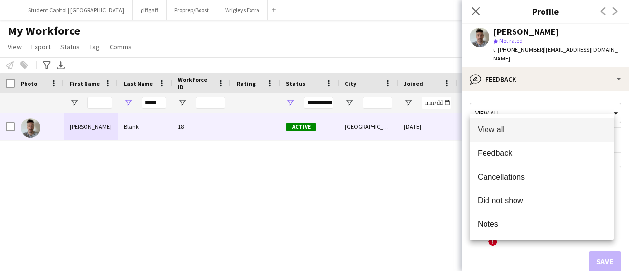
click at [547, 107] on div at bounding box center [314, 135] width 629 height 271
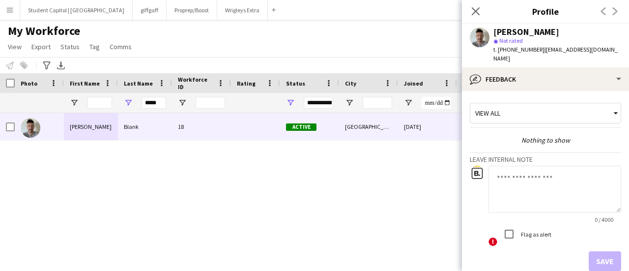
click at [531, 174] on textarea at bounding box center [555, 189] width 133 height 47
type textarea "**********"
click at [529, 107] on div "View all" at bounding box center [541, 113] width 141 height 19
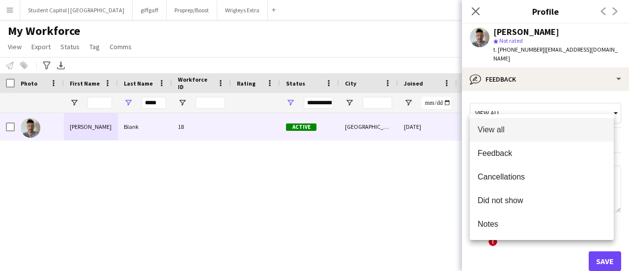
click at [529, 108] on div at bounding box center [314, 135] width 629 height 271
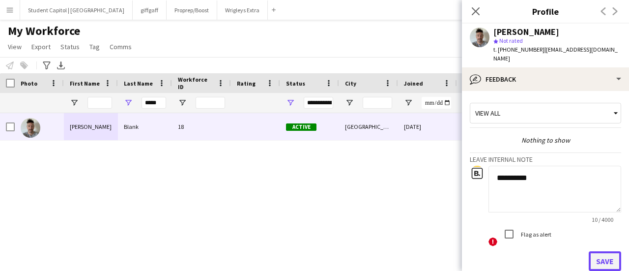
click at [598, 259] on button "Save" at bounding box center [605, 261] width 32 height 20
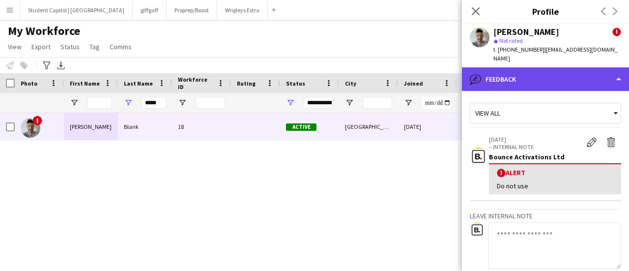
click at [601, 67] on div "bubble-pencil Feedback" at bounding box center [545, 79] width 167 height 24
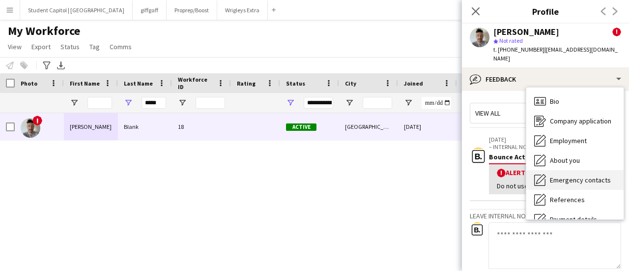
click at [563, 176] on span "Emergency contacts" at bounding box center [580, 180] width 61 height 9
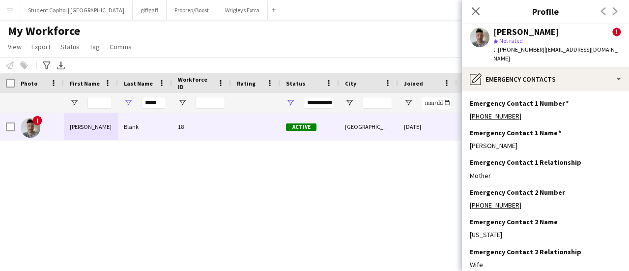
click at [427, 186] on div "! [PERSON_NAME] 18 Active [GEOGRAPHIC_DATA] [DATE] 4 days 24 [EMAIL_ADDRESS][DO…" at bounding box center [300, 179] width 600 height 133
click at [472, 9] on icon "Close pop-in" at bounding box center [475, 10] width 9 height 9
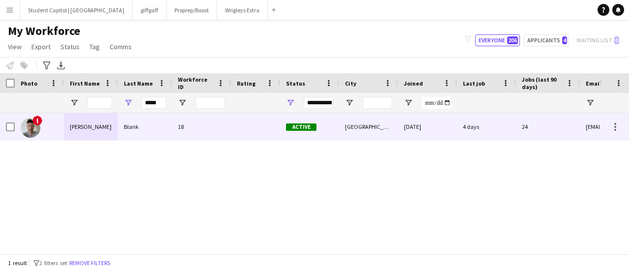
click at [294, 130] on div "Active" at bounding box center [309, 126] width 59 height 27
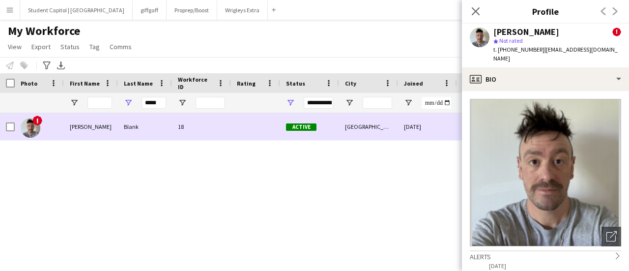
click at [294, 130] on div "Active" at bounding box center [309, 126] width 59 height 27
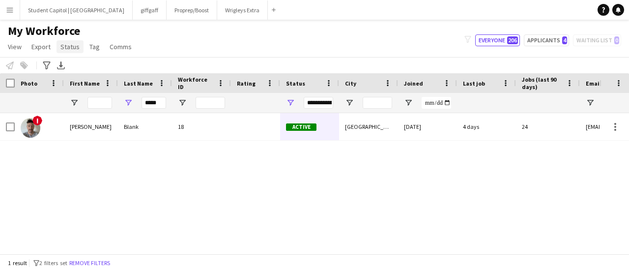
click at [61, 50] on span "Status" at bounding box center [69, 46] width 19 height 9
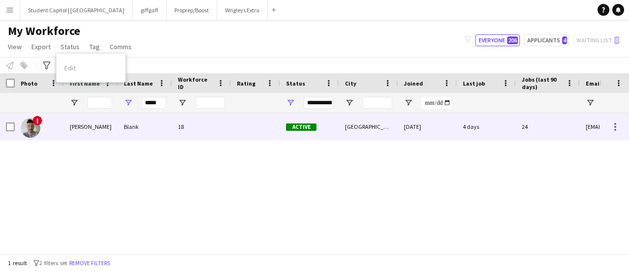
click at [144, 125] on div "Blank" at bounding box center [145, 126] width 54 height 27
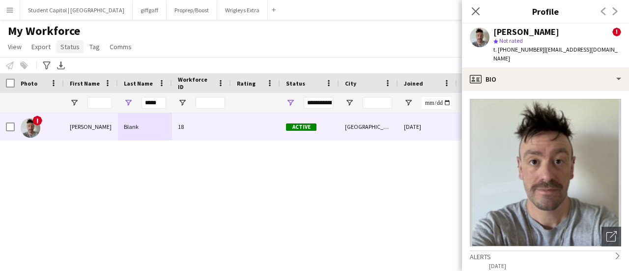
click at [61, 44] on span "Status" at bounding box center [69, 46] width 19 height 9
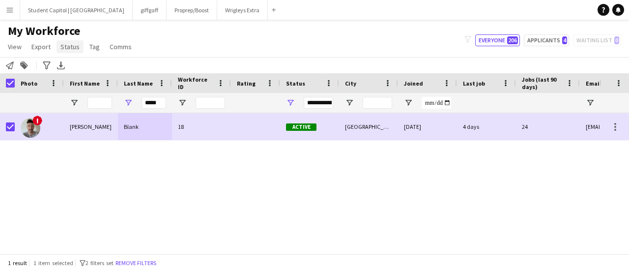
click at [70, 44] on span "Status" at bounding box center [69, 46] width 19 height 9
click at [75, 62] on link "Edit" at bounding box center [91, 68] width 69 height 21
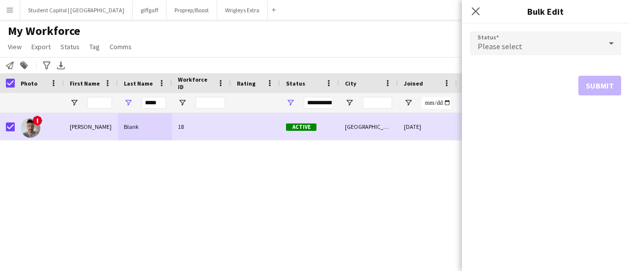
click at [510, 47] on span "Please select" at bounding box center [500, 46] width 45 height 10
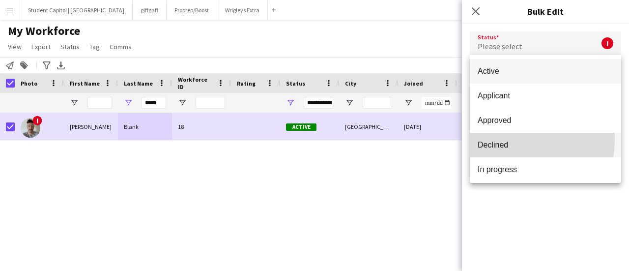
click at [495, 139] on mat-option "Declined" at bounding box center [545, 145] width 151 height 25
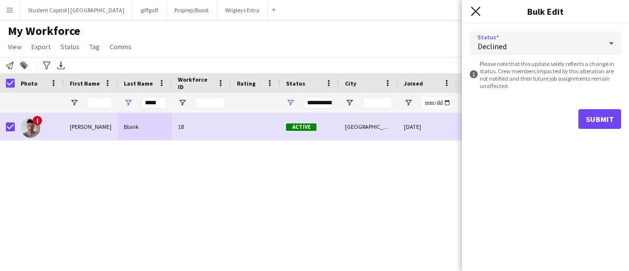
click at [476, 15] on icon "Close pop-in" at bounding box center [475, 10] width 9 height 9
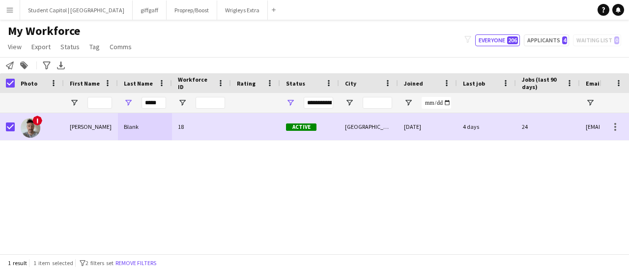
click at [296, 213] on div "! [PERSON_NAME] 18 Active [GEOGRAPHIC_DATA] [DATE] 4 days 24 [EMAIL_ADDRESS][DO…" at bounding box center [300, 179] width 600 height 133
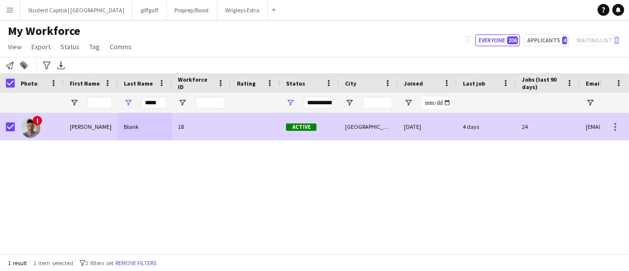
click at [36, 122] on span "!" at bounding box center [37, 121] width 10 height 10
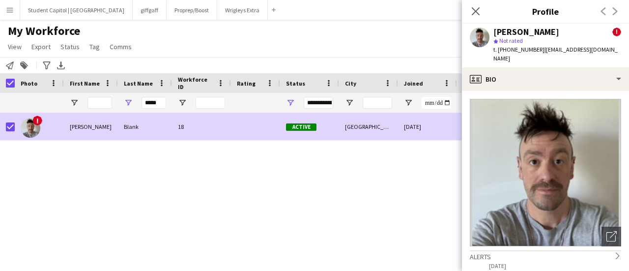
click at [495, 41] on polygon at bounding box center [496, 41] width 5 height 5
click at [477, 7] on icon "Close pop-in" at bounding box center [475, 10] width 9 height 9
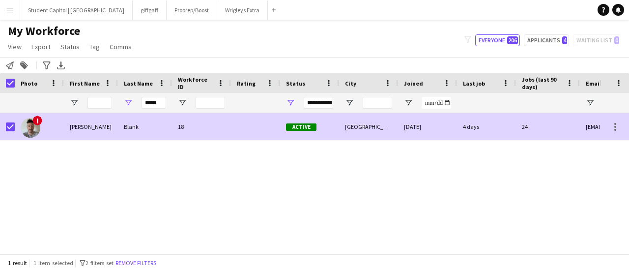
click at [71, 134] on div "[PERSON_NAME]" at bounding box center [91, 126] width 54 height 27
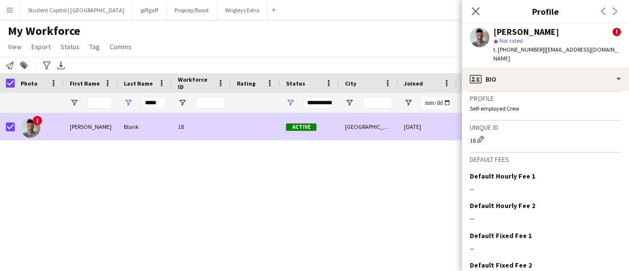
scroll to position [522, 0]
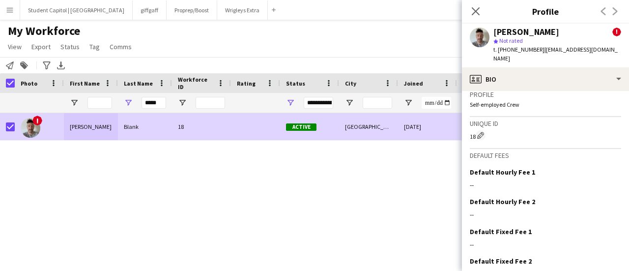
click at [615, 10] on div "Previous Next" at bounding box center [609, 11] width 39 height 23
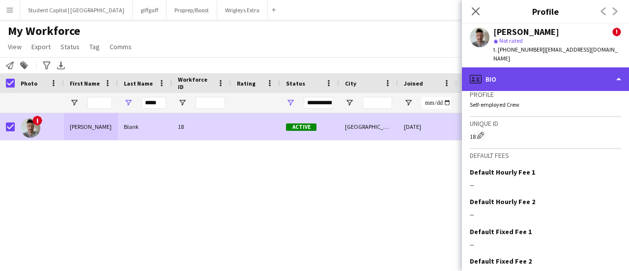
click at [619, 73] on div "profile Bio" at bounding box center [545, 79] width 167 height 24
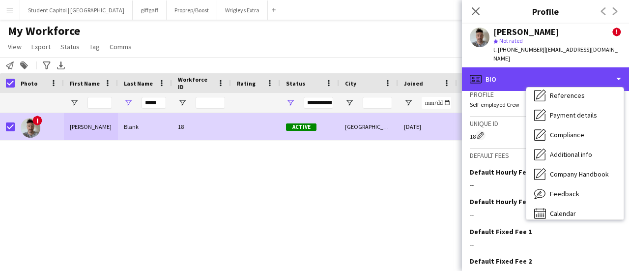
scroll to position [112, 0]
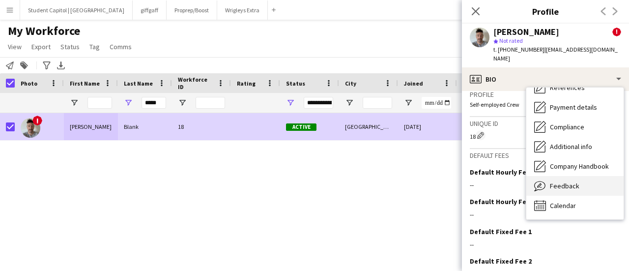
click at [563, 181] on span "Feedback" at bounding box center [565, 185] width 30 height 9
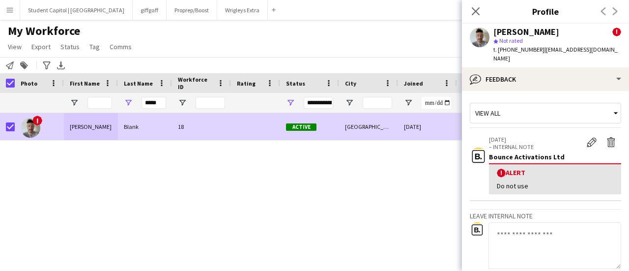
scroll to position [102, 0]
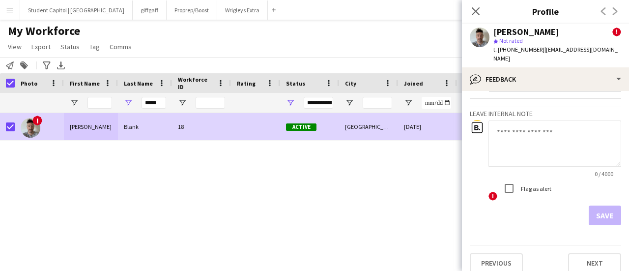
click at [401, 200] on div "! [PERSON_NAME] 18 Active [GEOGRAPHIC_DATA] [DATE] 4 days 24 [EMAIL_ADDRESS][DO…" at bounding box center [300, 179] width 600 height 133
click at [474, 10] on icon at bounding box center [475, 10] width 9 height 9
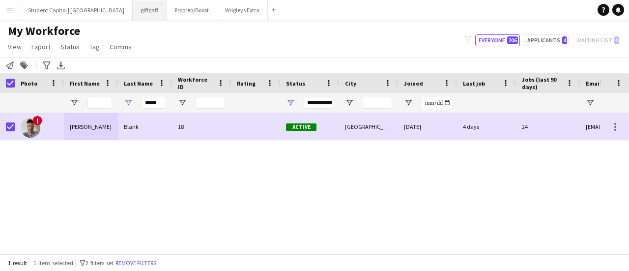
click at [133, 12] on button "giffgaff Close" at bounding box center [150, 9] width 34 height 19
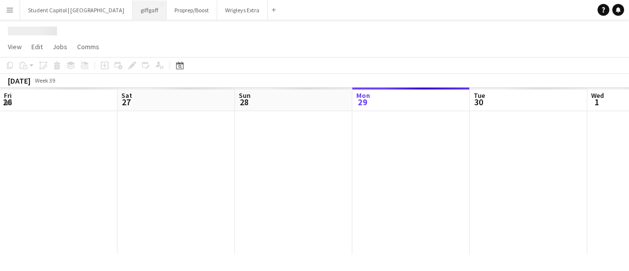
scroll to position [0, 235]
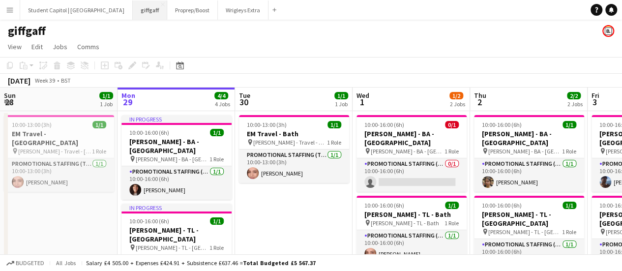
click at [133, 12] on button "giffgaff Close" at bounding box center [150, 9] width 34 height 19
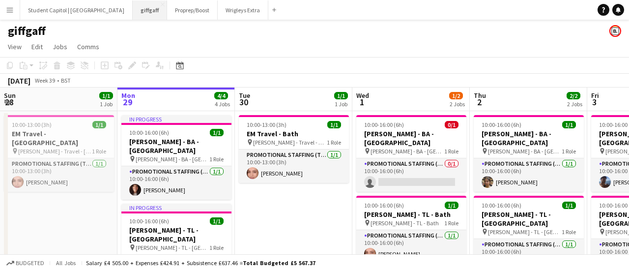
click at [133, 12] on button "giffgaff Close" at bounding box center [150, 9] width 34 height 19
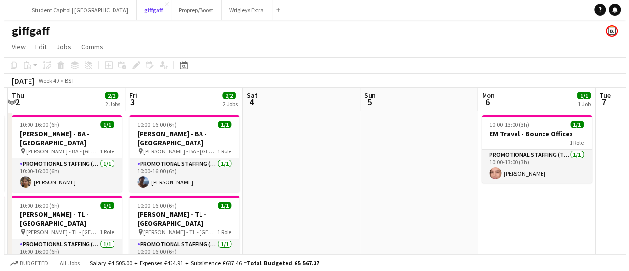
scroll to position [0, 468]
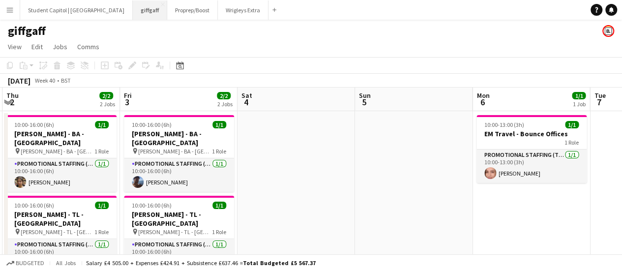
click at [133, 11] on button "giffgaff Close" at bounding box center [150, 9] width 34 height 19
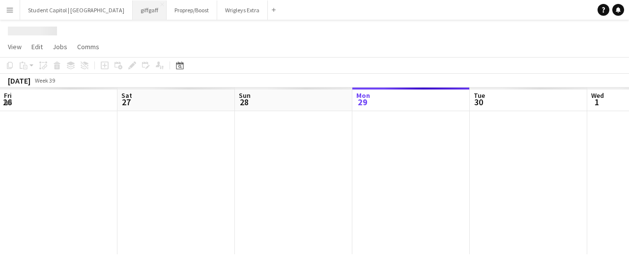
click at [133, 11] on button "giffgaff Close" at bounding box center [150, 9] width 34 height 19
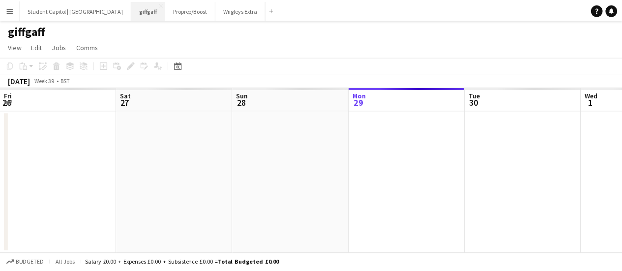
scroll to position [0, 235]
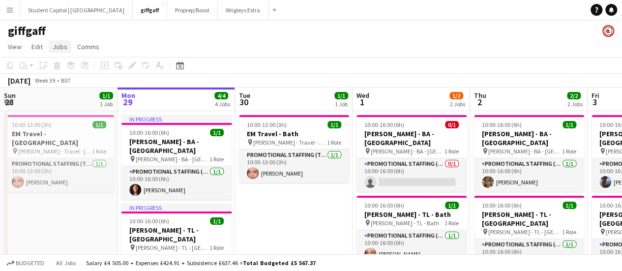
click at [54, 48] on span "Jobs" at bounding box center [60, 46] width 15 height 9
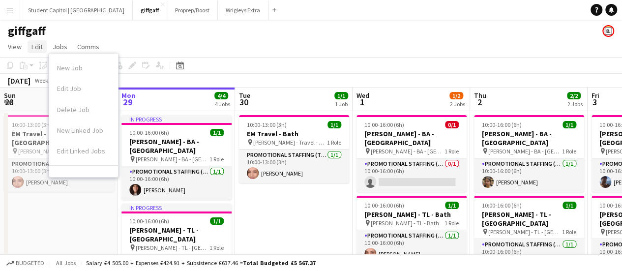
click at [41, 48] on span "Edit" at bounding box center [36, 46] width 11 height 9
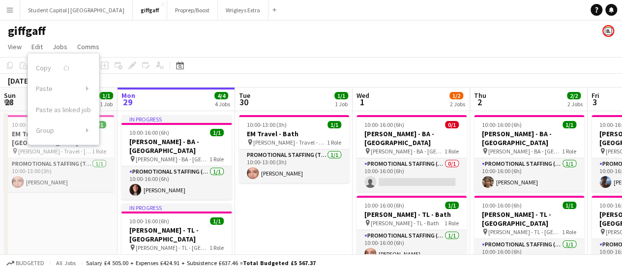
click at [245, 45] on app-page-menu "View Day view expanded Day view collapsed Month view Date picker Jump to [DATE]…" at bounding box center [311, 47] width 622 height 19
click at [24, 30] on h1 "giffgaff" at bounding box center [27, 31] width 38 height 15
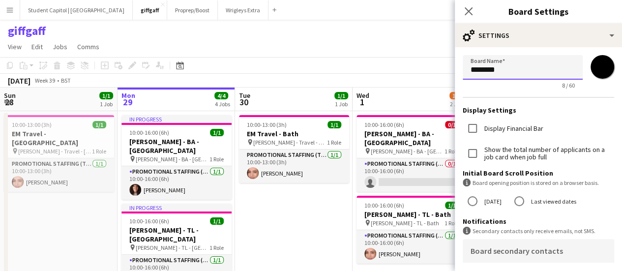
click at [500, 68] on input "********" at bounding box center [523, 67] width 120 height 25
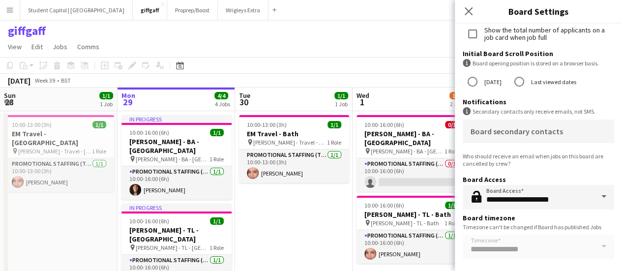
type input "**********"
click at [325, 44] on app-page-menu "View Day view expanded Day view collapsed Month view Date picker Jump to [DATE]…" at bounding box center [311, 47] width 622 height 19
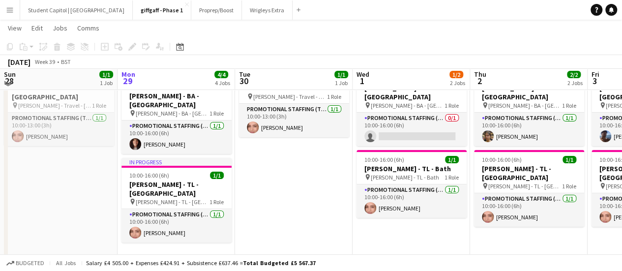
scroll to position [6, 0]
